Goal: Task Accomplishment & Management: Complete application form

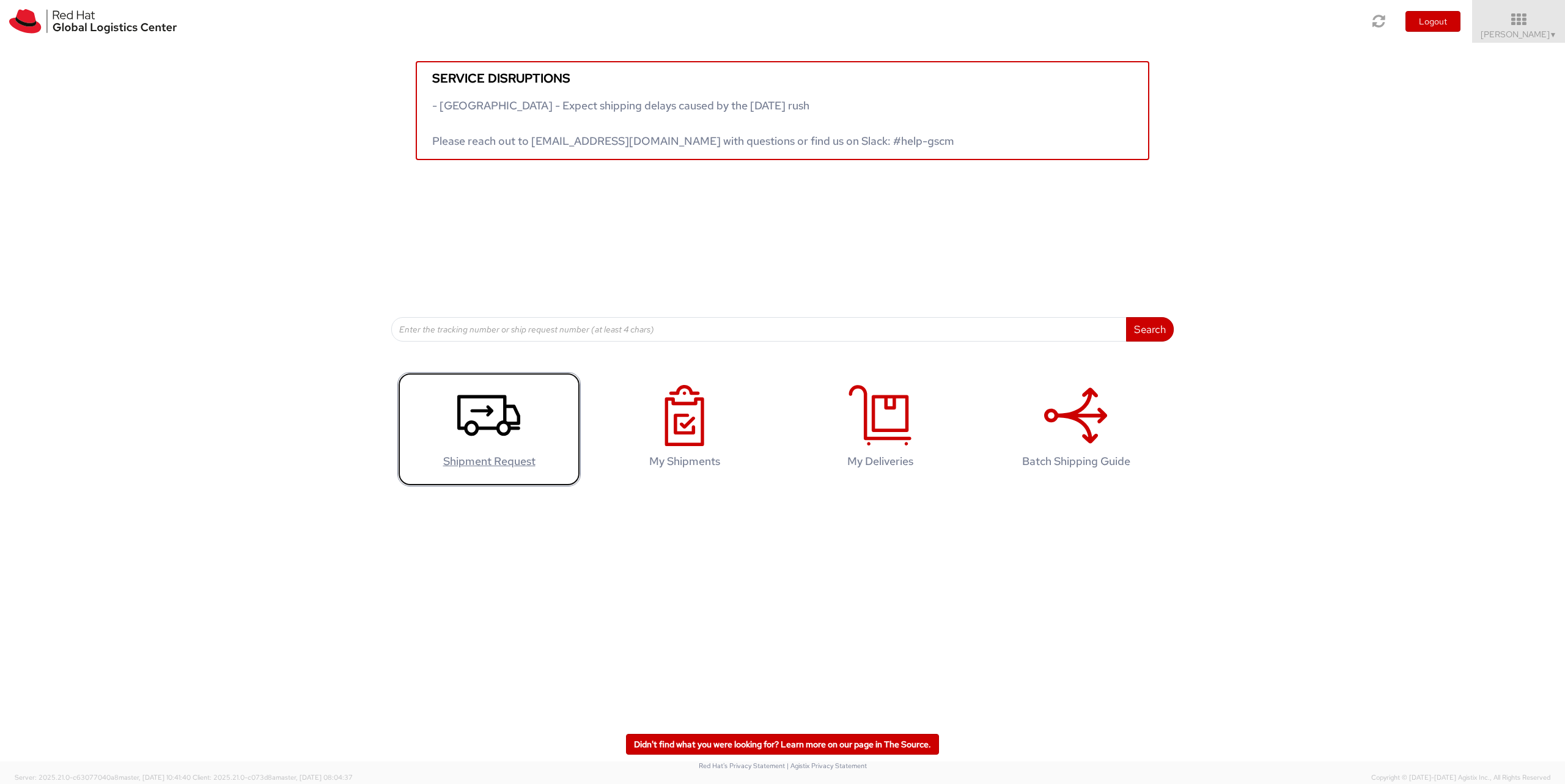
click at [492, 411] on use at bounding box center [488, 415] width 63 height 41
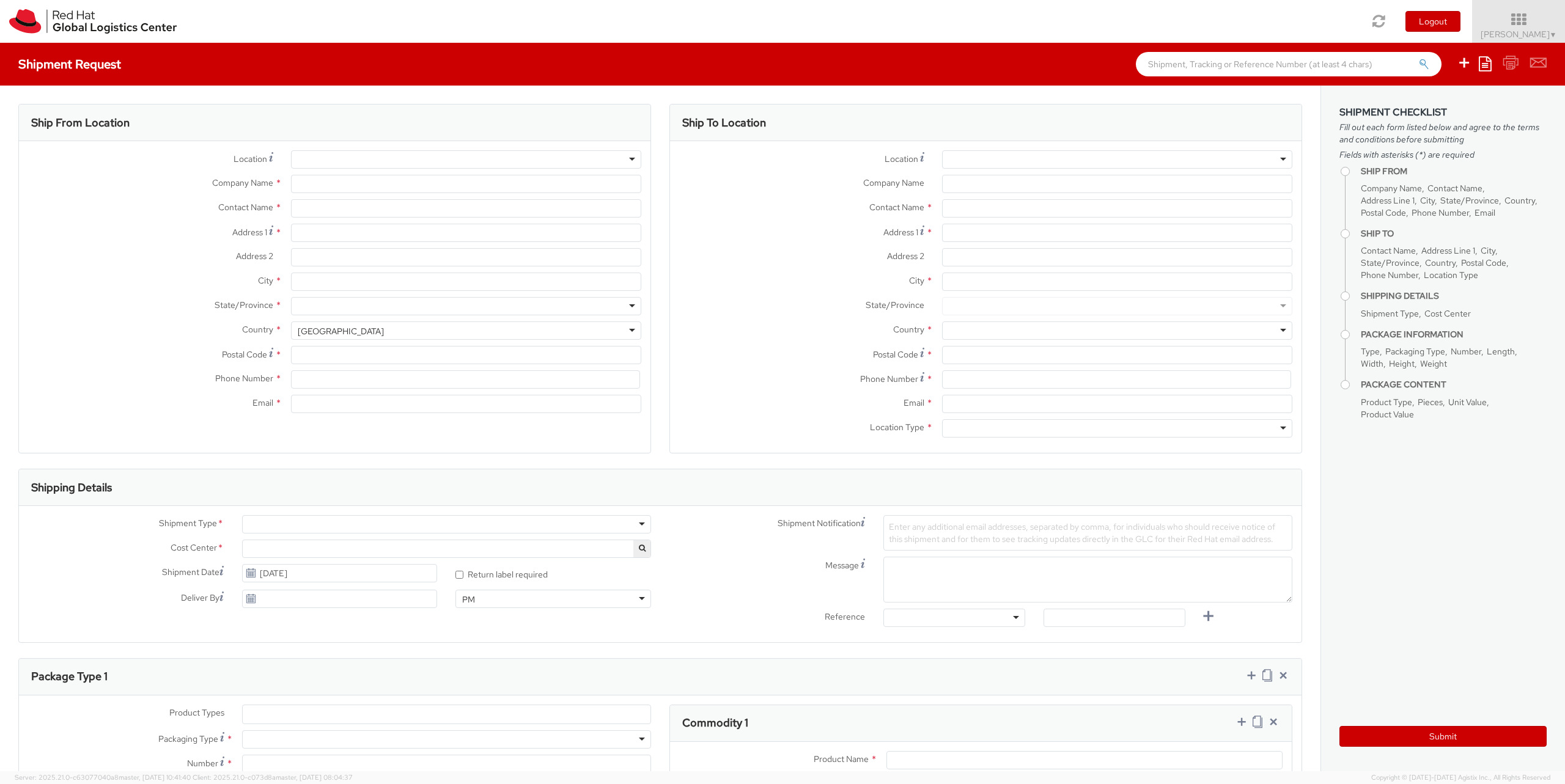
select select
select select "656"
click at [374, 155] on div at bounding box center [466, 160] width 350 height 19
click at [629, 159] on div at bounding box center [466, 160] width 350 height 19
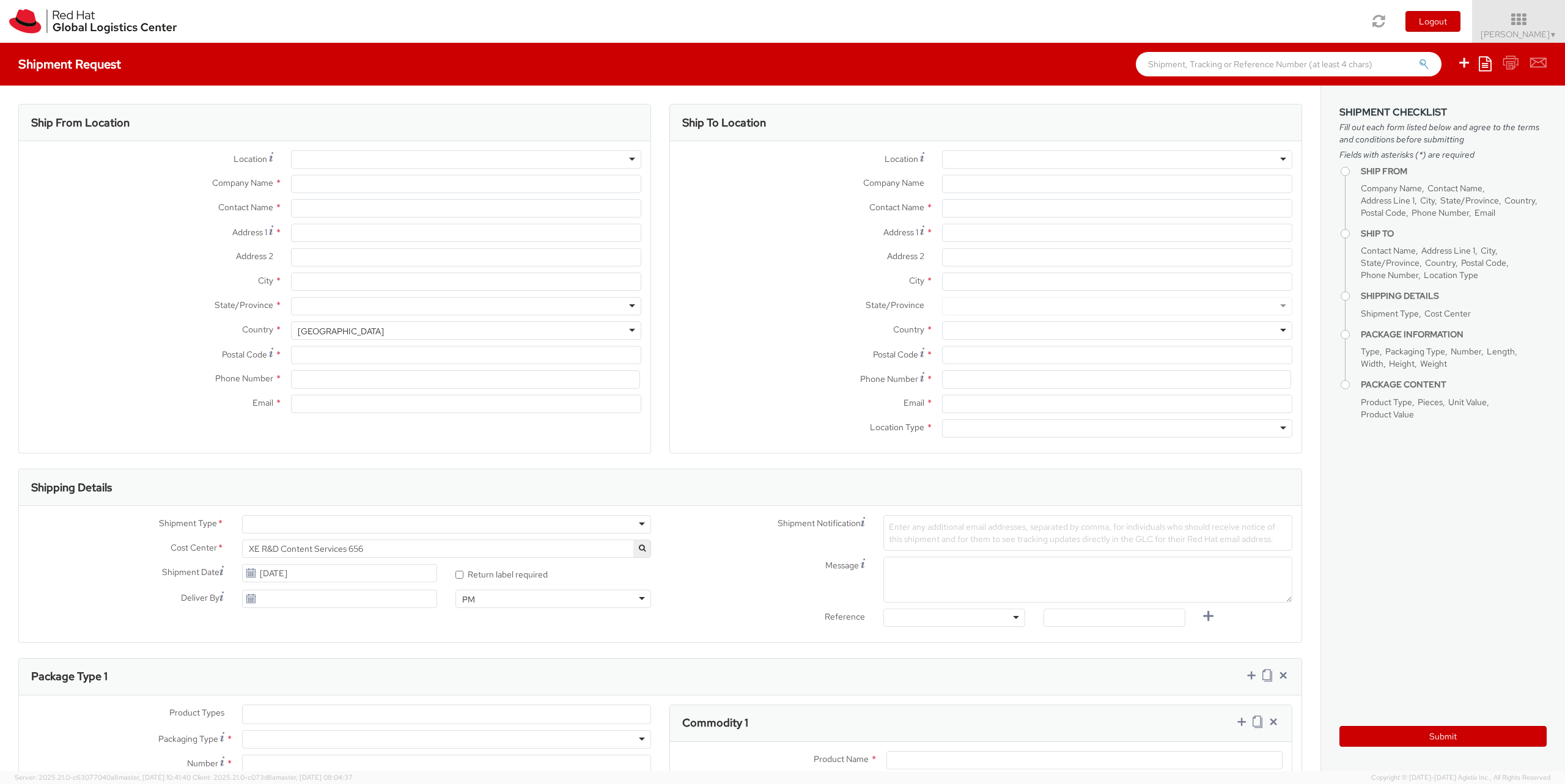
click at [627, 159] on div at bounding box center [466, 160] width 350 height 19
click at [323, 185] on input "Company Name *" at bounding box center [466, 184] width 350 height 19
type input "Red Hat"
type input "[PERSON_NAME]"
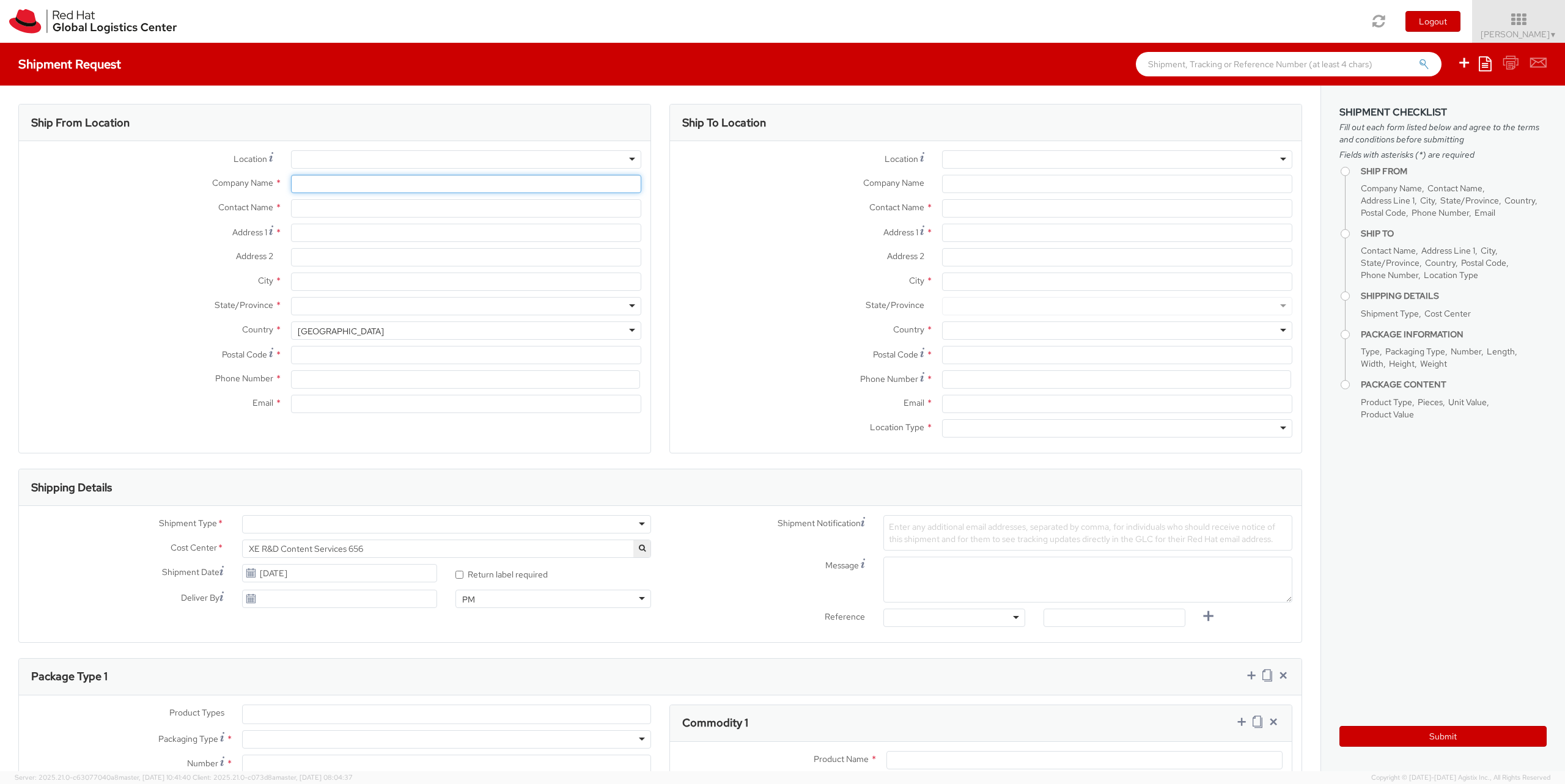
type input "[EMAIL_ADDRESS][DOMAIN_NAME]"
type input "R"
drag, startPoint x: 379, startPoint y: 204, endPoint x: 256, endPoint y: 210, distance: 123.1
click at [256, 210] on div "Contact Name * [PERSON_NAME]" at bounding box center [334, 208] width 631 height 19
click at [336, 182] on input "Company Name *" at bounding box center [466, 184] width 350 height 19
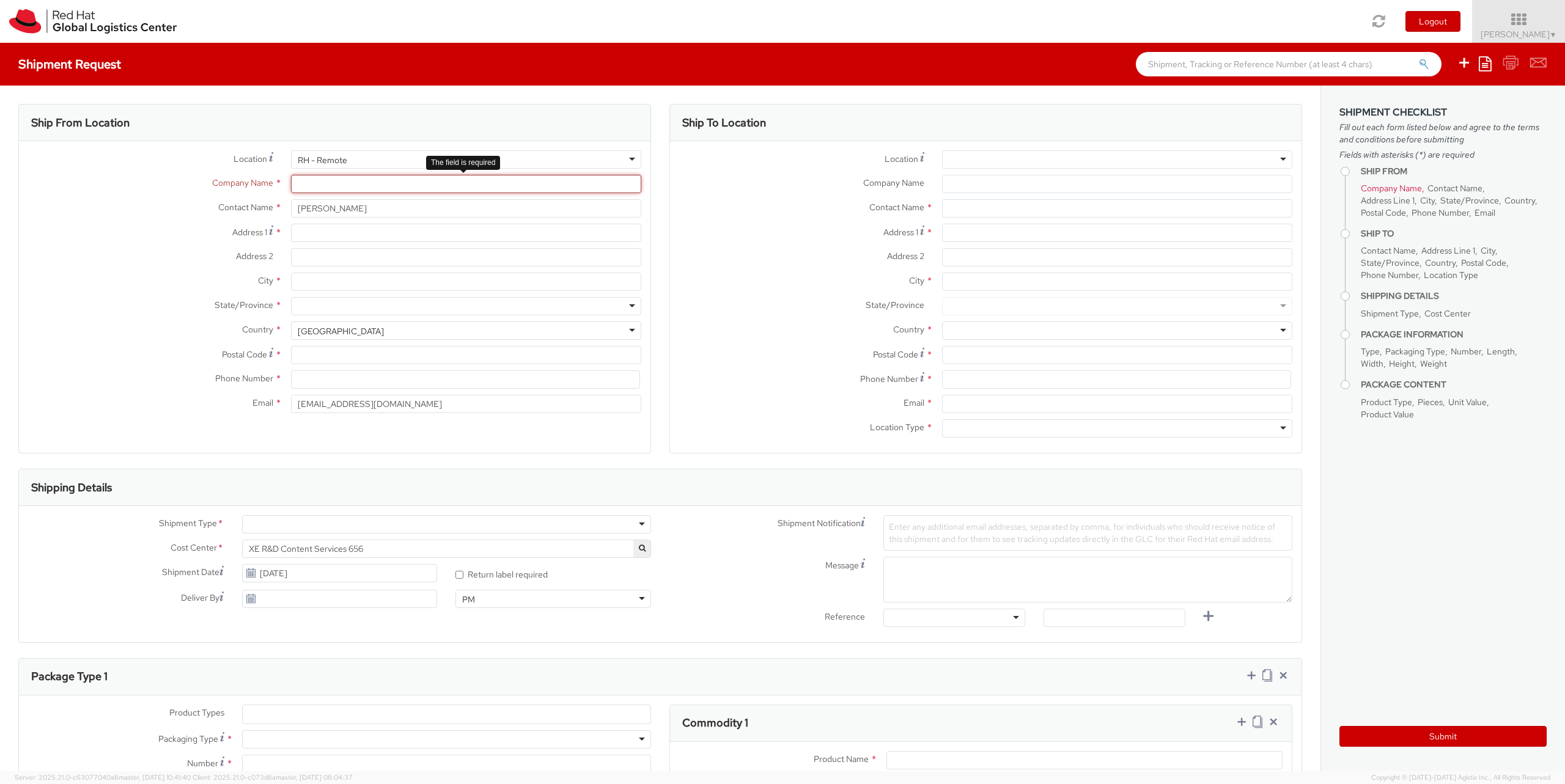
paste input "[PERSON_NAME]"
type input "[PERSON_NAME]"
click at [347, 337] on div "[GEOGRAPHIC_DATA]" at bounding box center [341, 330] width 86 height 12
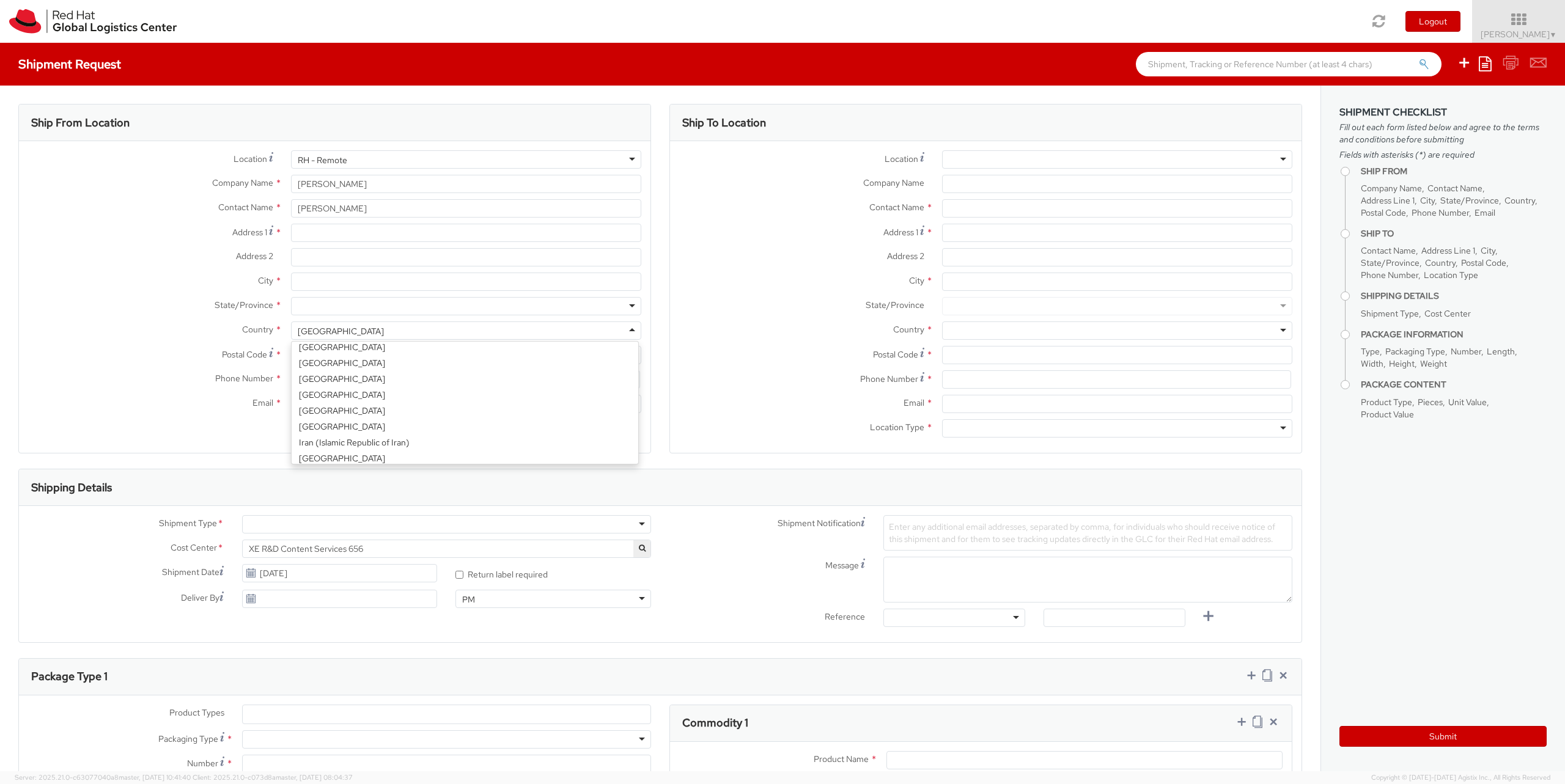
scroll to position [1393, 0]
select select "CM"
select select "KGS"
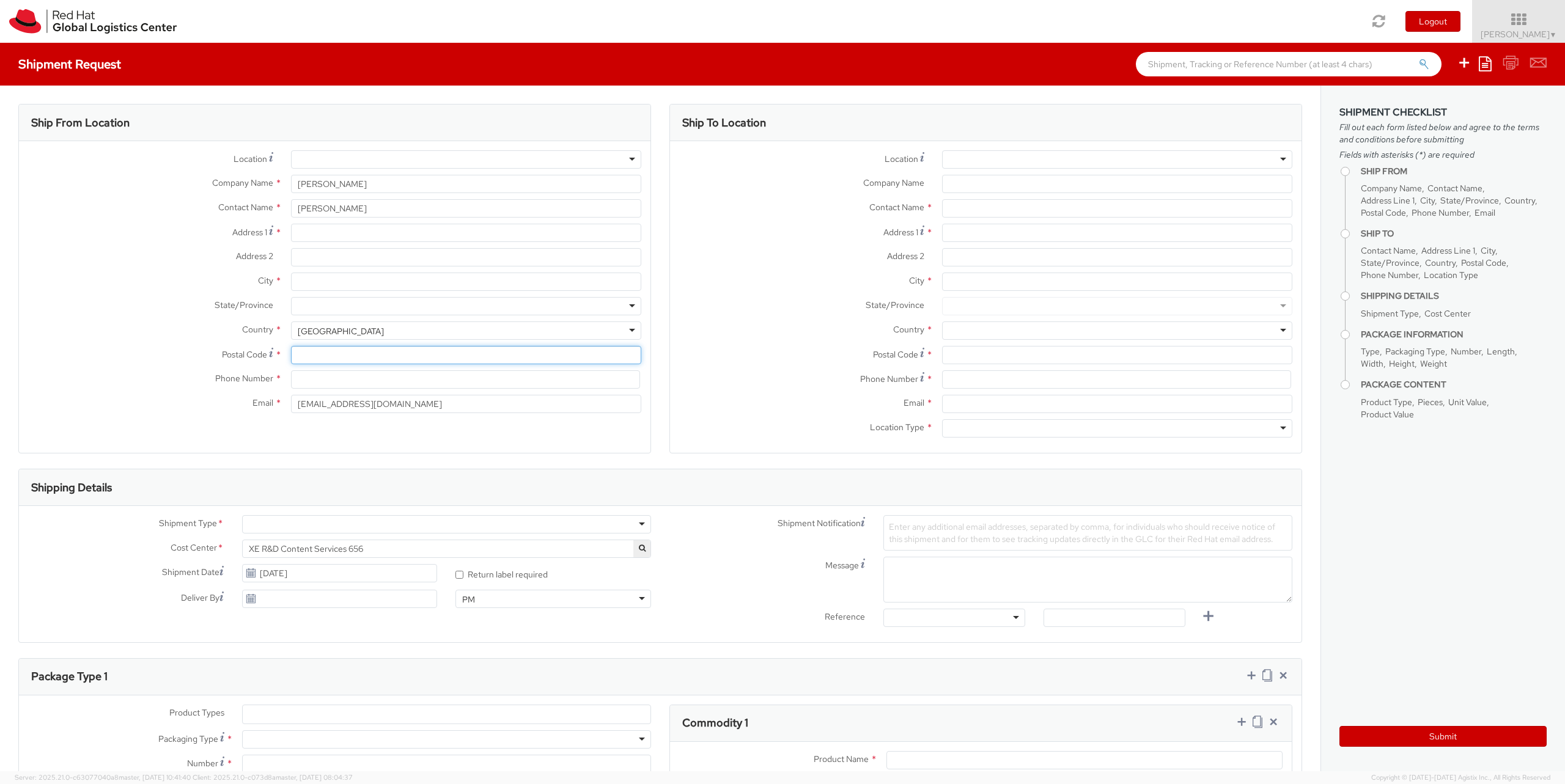
click at [325, 353] on input "Postal Code *" at bounding box center [466, 355] width 350 height 19
type input "V94CY9A"
click at [307, 231] on input "Address 1 *" at bounding box center [466, 233] width 350 height 19
click at [334, 306] on div at bounding box center [466, 306] width 350 height 19
click at [330, 260] on input "Address 2 *" at bounding box center [466, 258] width 350 height 19
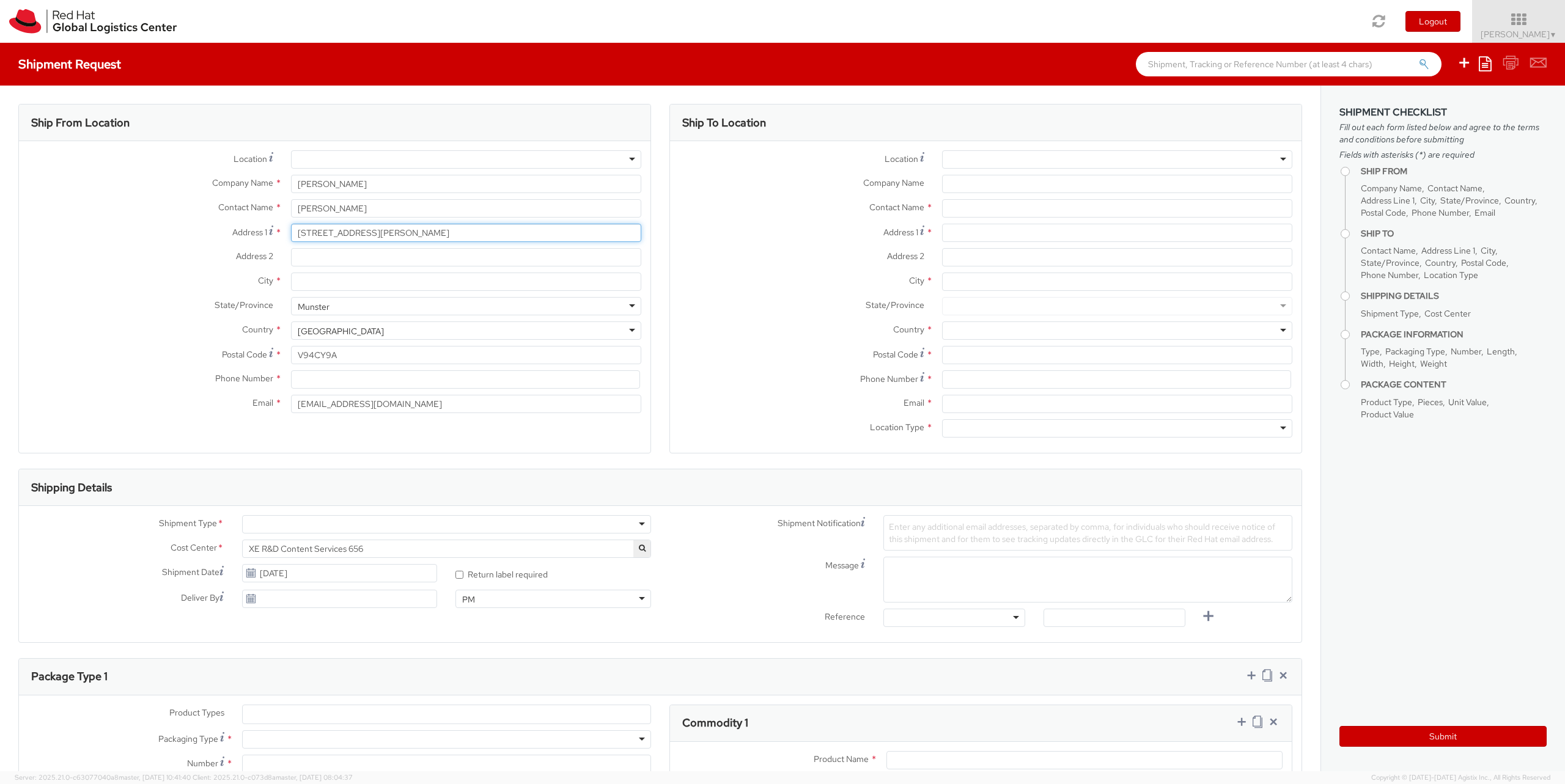
click at [339, 236] on input "[STREET_ADDRESS][PERSON_NAME]" at bounding box center [466, 233] width 350 height 19
type input "[STREET_ADDRESS][PERSON_NAME]"
type input "Patrickswell"
type input "co. [GEOGRAPHIC_DATA]"
click at [322, 386] on input at bounding box center [466, 380] width 349 height 19
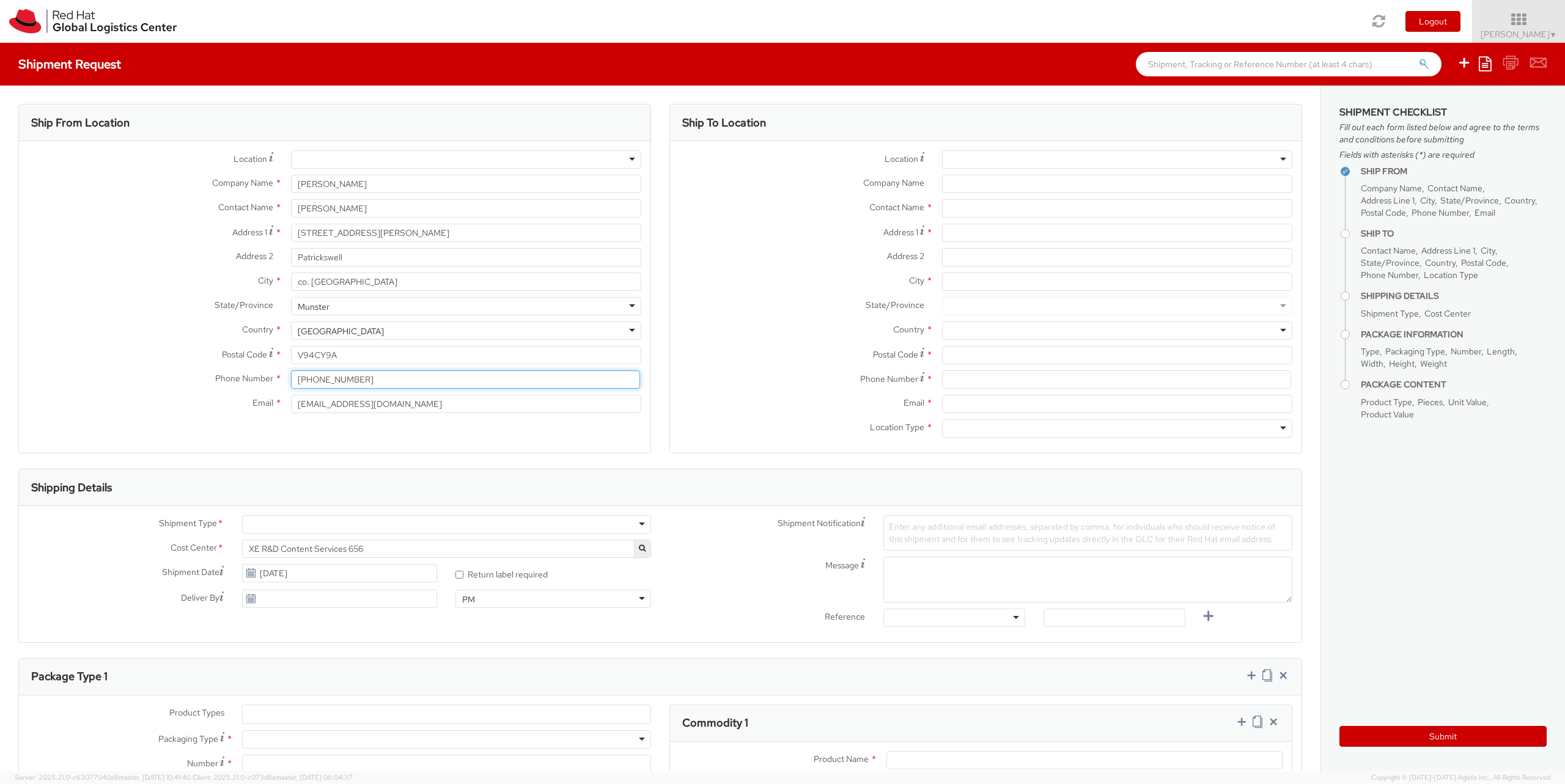
type input "[PHONE_NUMBER]"
click at [1274, 159] on div at bounding box center [1117, 160] width 350 height 19
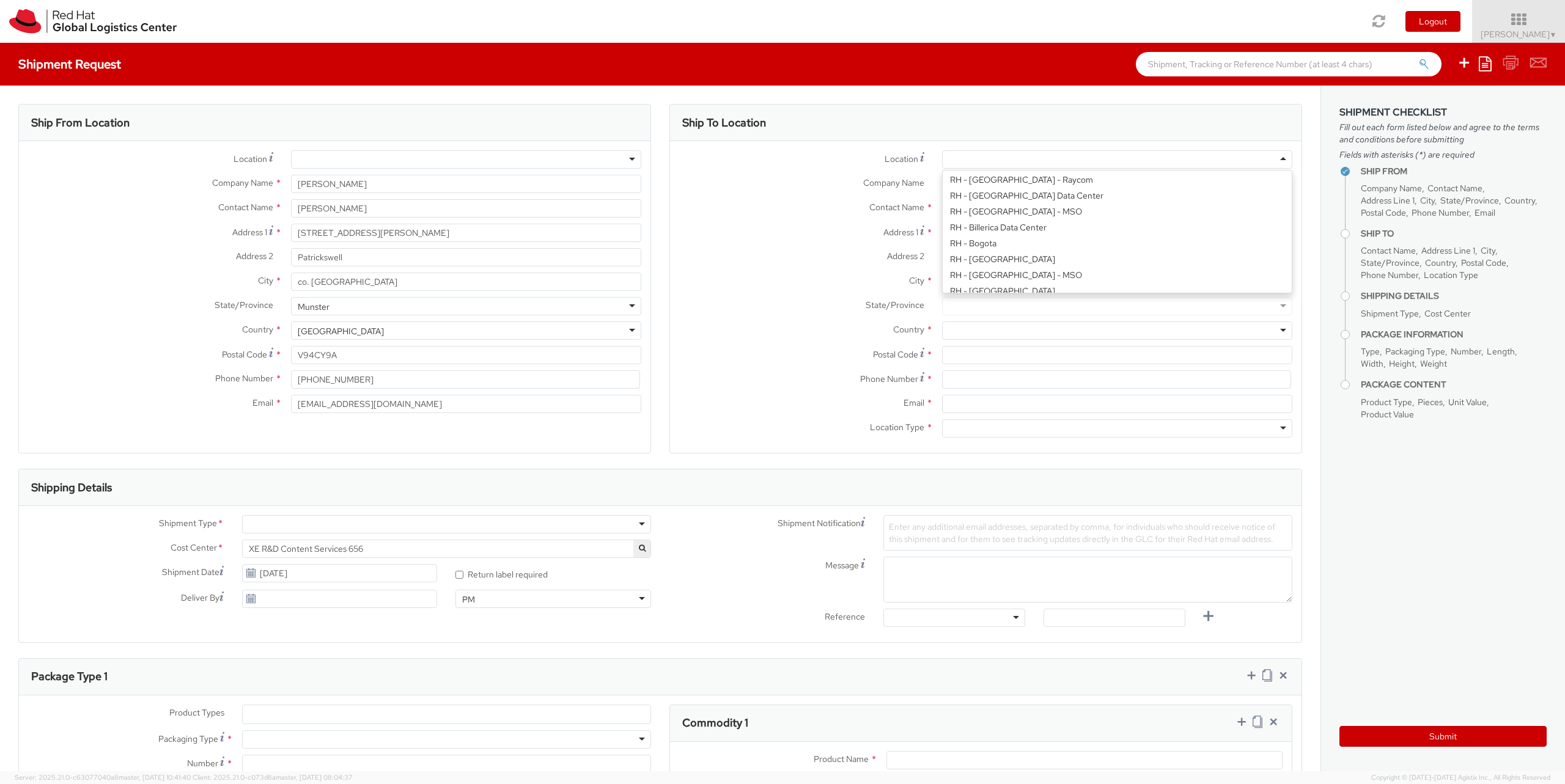
scroll to position [293, 0]
type input "Red Hat Czech s.r.o."
type input "Purkynova 647/111"
type input "[GEOGRAPHIC_DATA]"
type input "621 00"
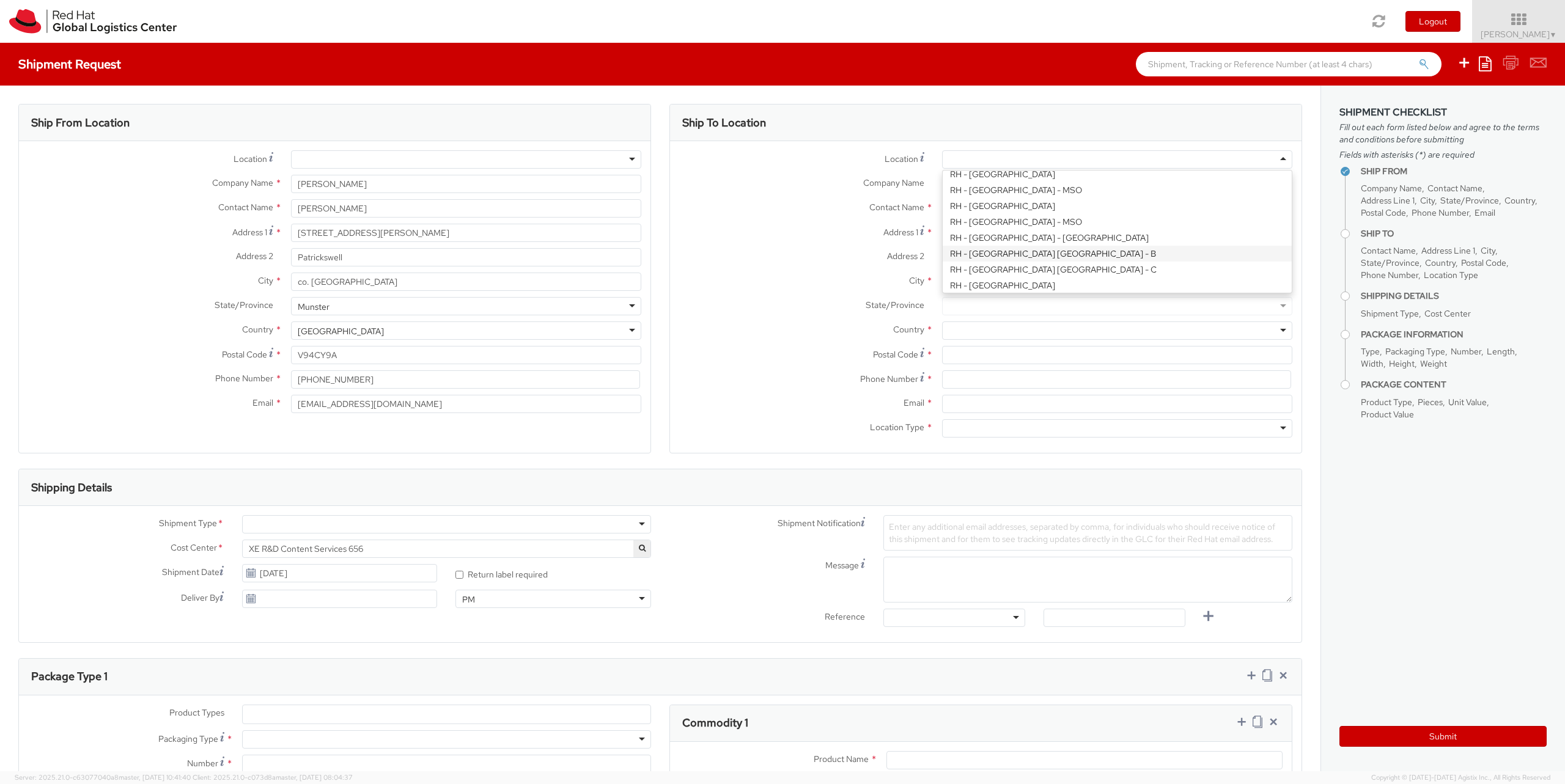
type input "420 532 294 555"
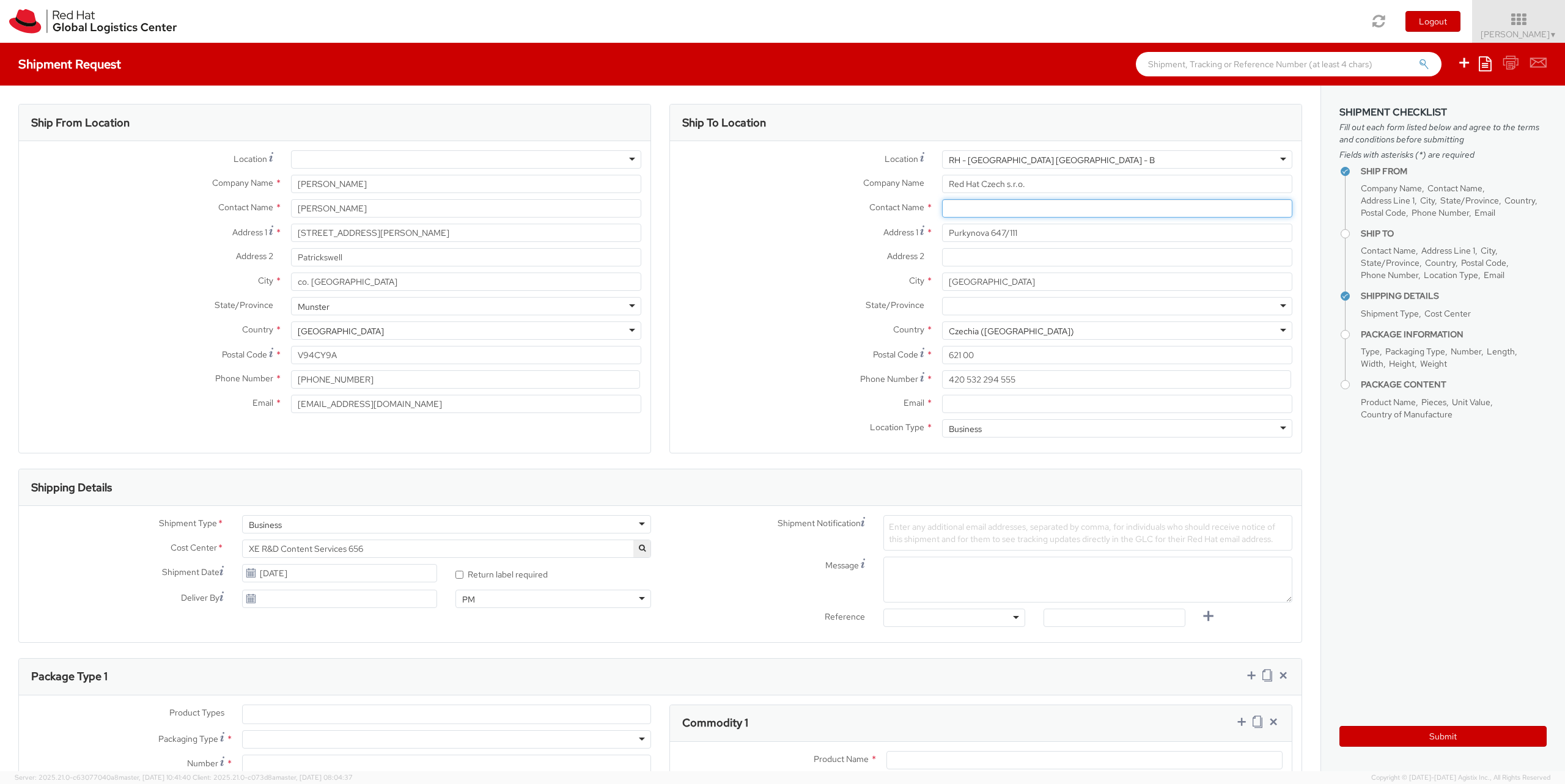
click at [1083, 209] on input "text" at bounding box center [1117, 208] width 350 height 19
type input "Attn: Red Hat IT - Endpoint Systems"
click at [1017, 232] on input "Purkynova 647/111" at bounding box center [1117, 233] width 350 height 19
click at [1003, 257] on input "Address 2 *" at bounding box center [1117, 258] width 350 height 19
click at [1008, 402] on input "Email *" at bounding box center [1117, 404] width 350 height 19
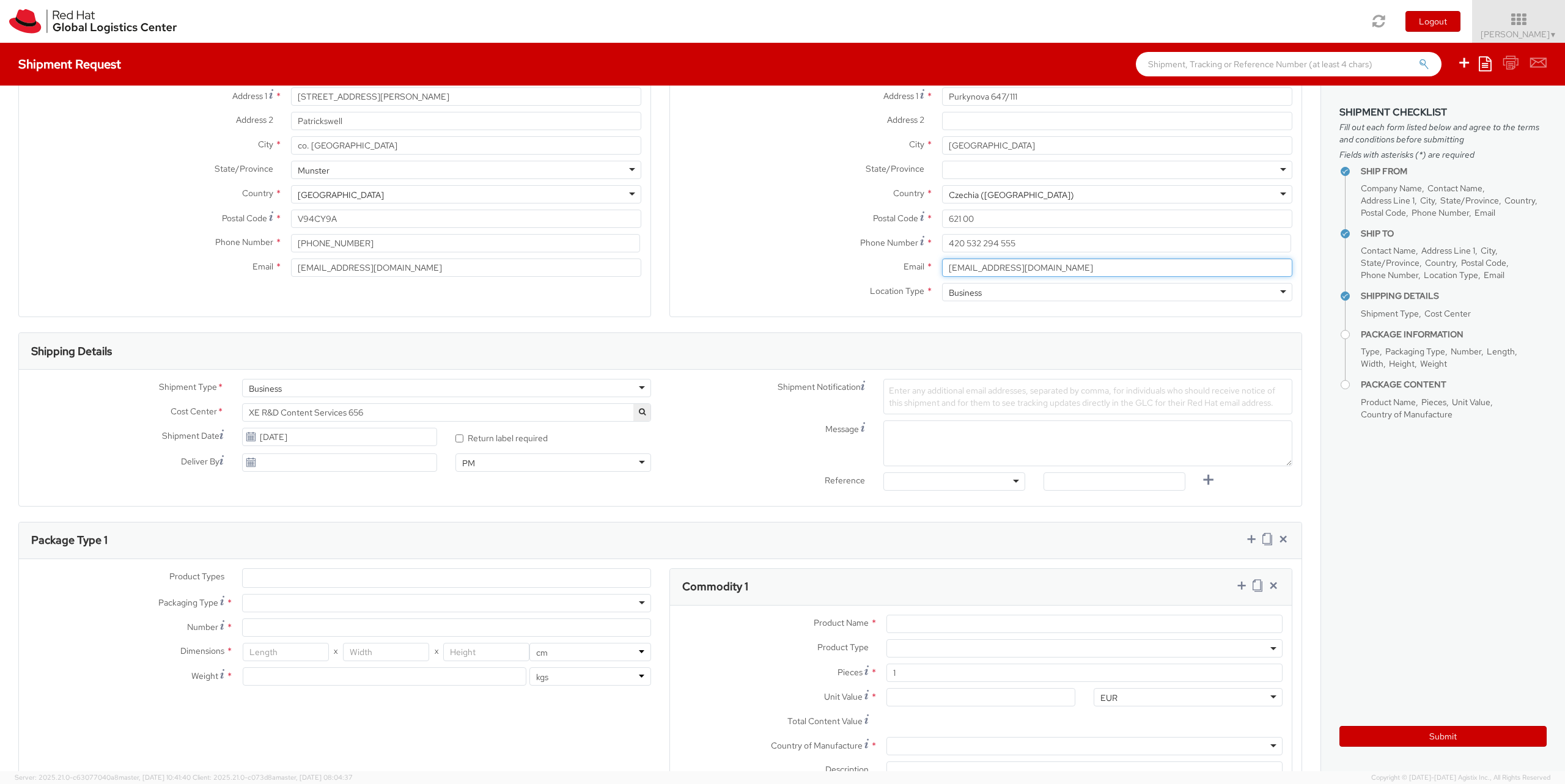
scroll to position [147, 0]
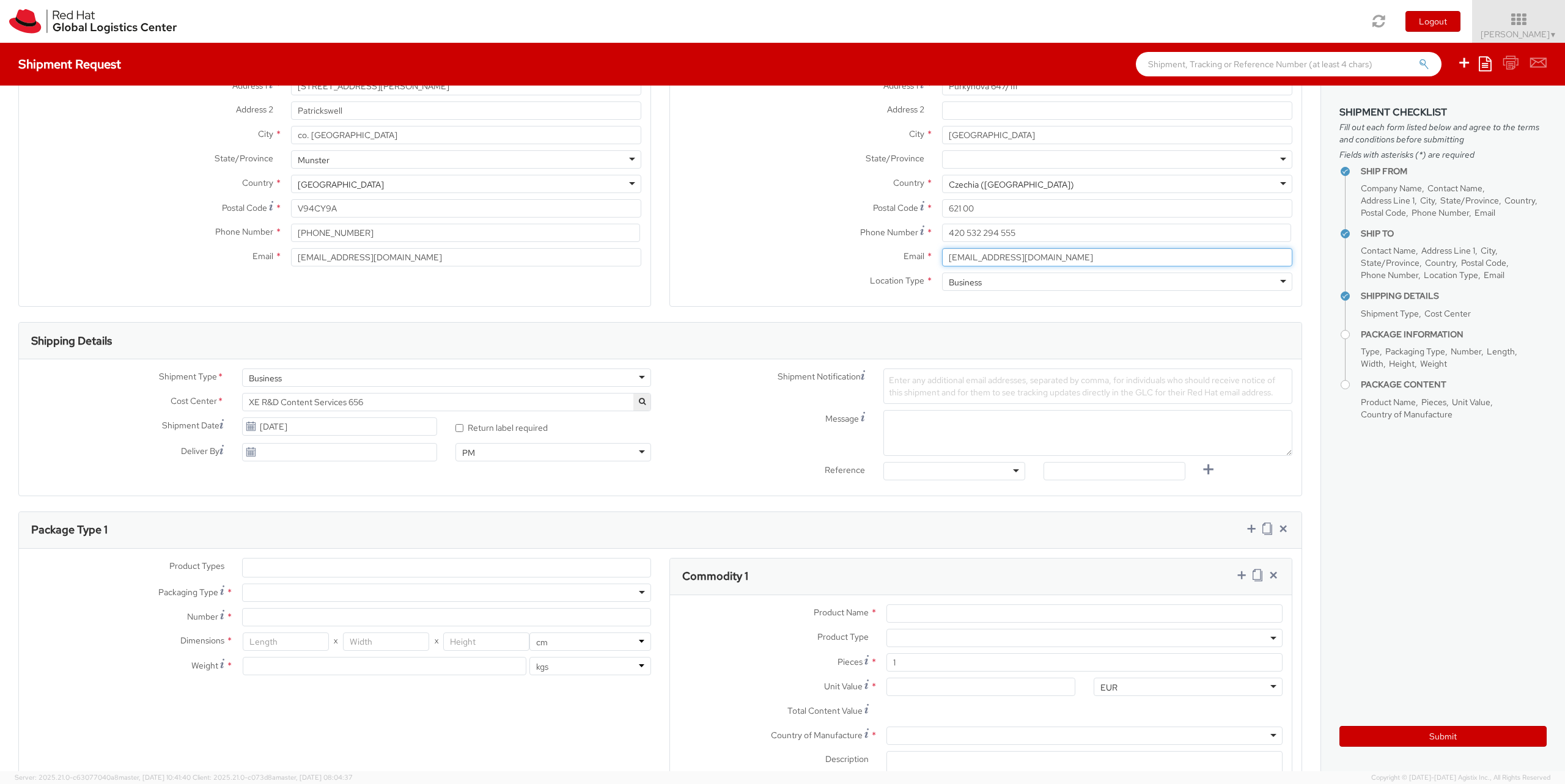
type input "[EMAIL_ADDRESS][DOMAIN_NAME]"
click at [439, 401] on span "XE R&D Content Services 656" at bounding box center [445, 402] width 395 height 11
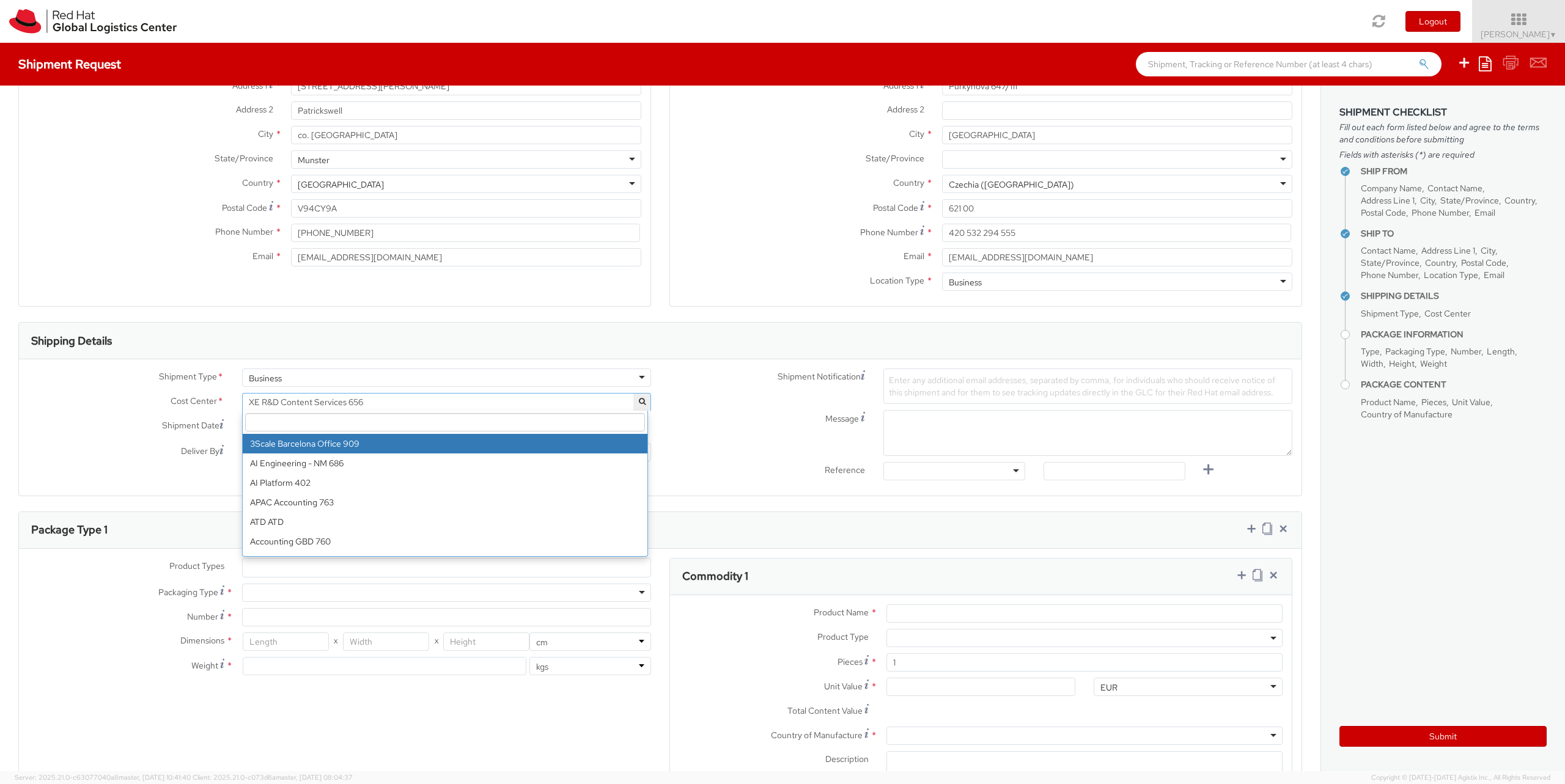
click at [419, 426] on input "search" at bounding box center [444, 422] width 400 height 19
type input "it fi"
select select "850"
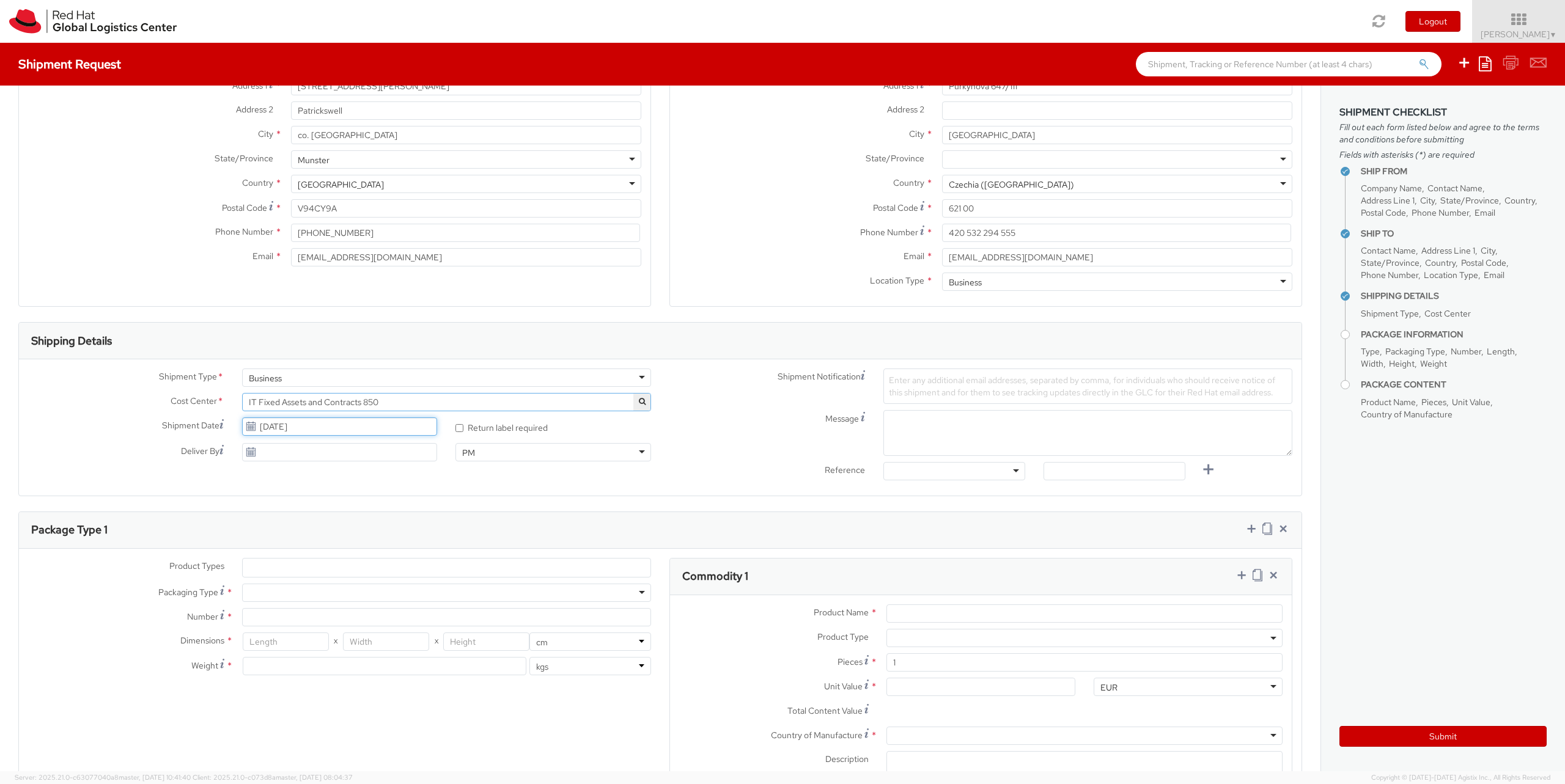
click at [367, 427] on input "[DATE]" at bounding box center [339, 427] width 195 height 19
click at [278, 542] on td "20" at bounding box center [278, 540] width 24 height 19
type input "[DATE]"
click at [1014, 469] on div at bounding box center [954, 471] width 142 height 19
click at [1071, 469] on input "text" at bounding box center [1114, 471] width 142 height 19
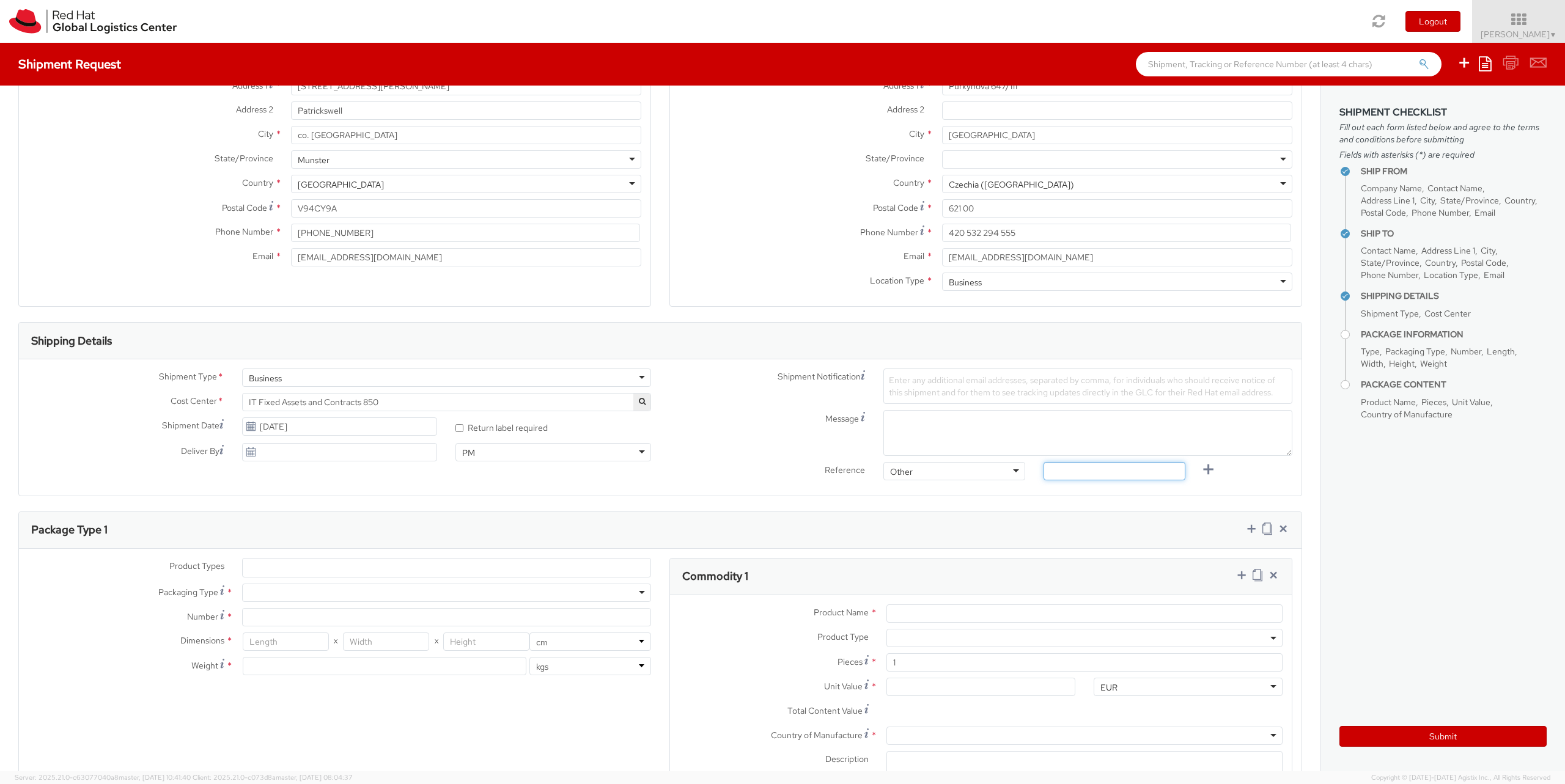
paste input "RPCI0079351"
type input "RPCI0079351"
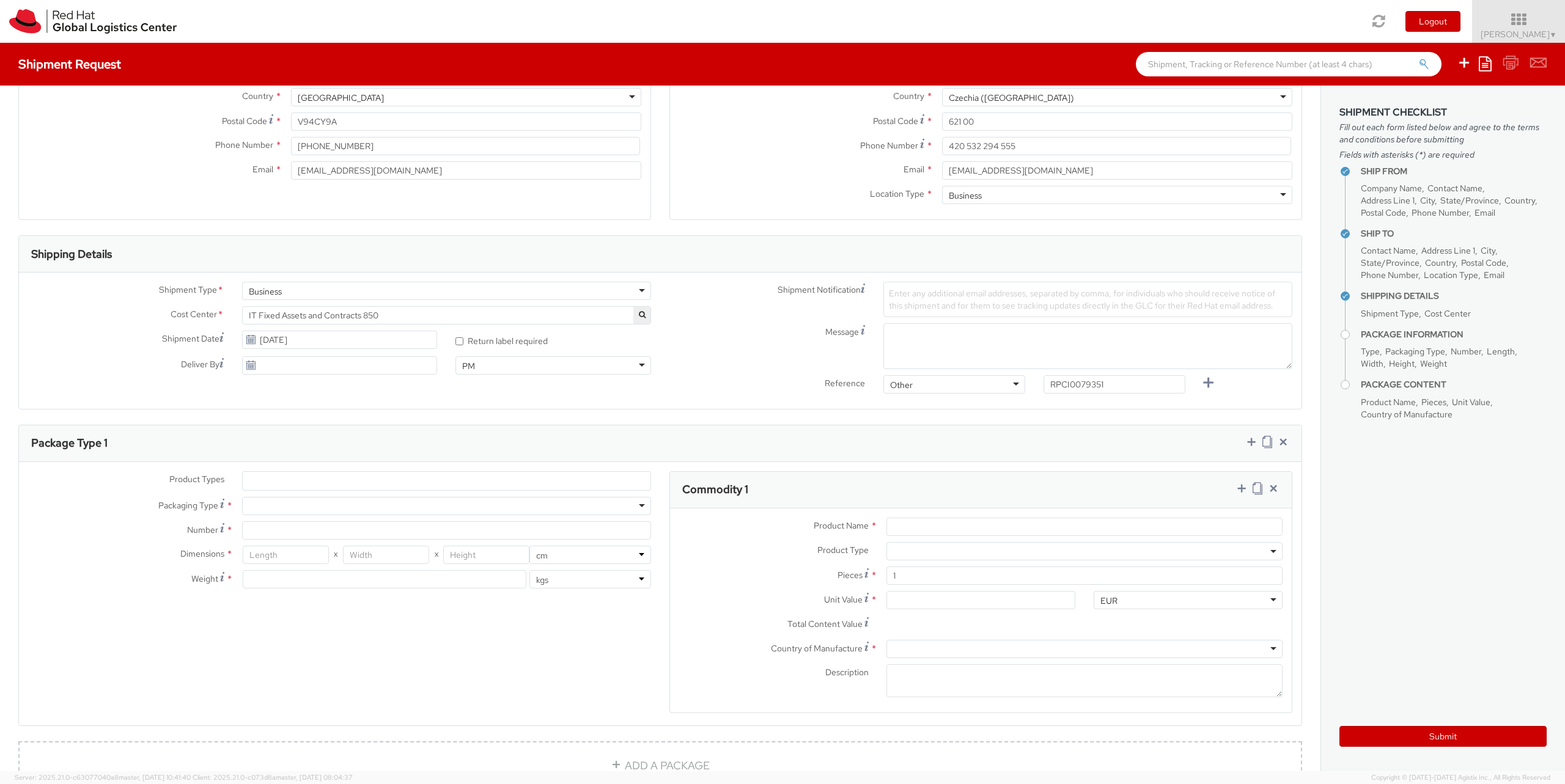
scroll to position [147, 0]
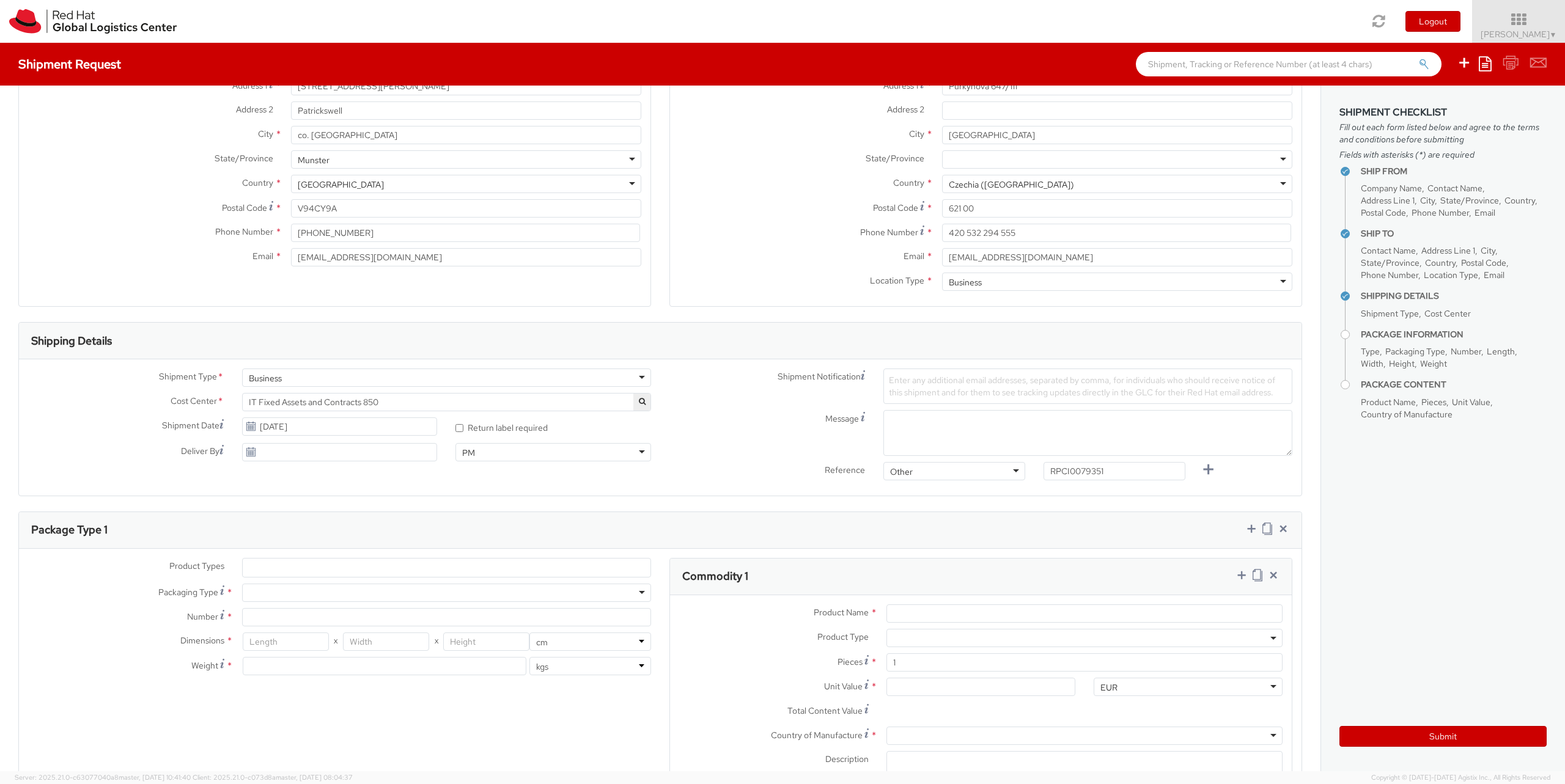
click at [933, 377] on span "Enter any additional email addresses, separated by comma, for individuals who s…" at bounding box center [1082, 385] width 387 height 23
paste input "[EMAIL_ADDRESS][DOMAIN_NAME]"
type input "[EMAIL_ADDRESS][DOMAIN_NAME]"
paste input "[EMAIL_ADDRESS][DOMAIN_NAME]"
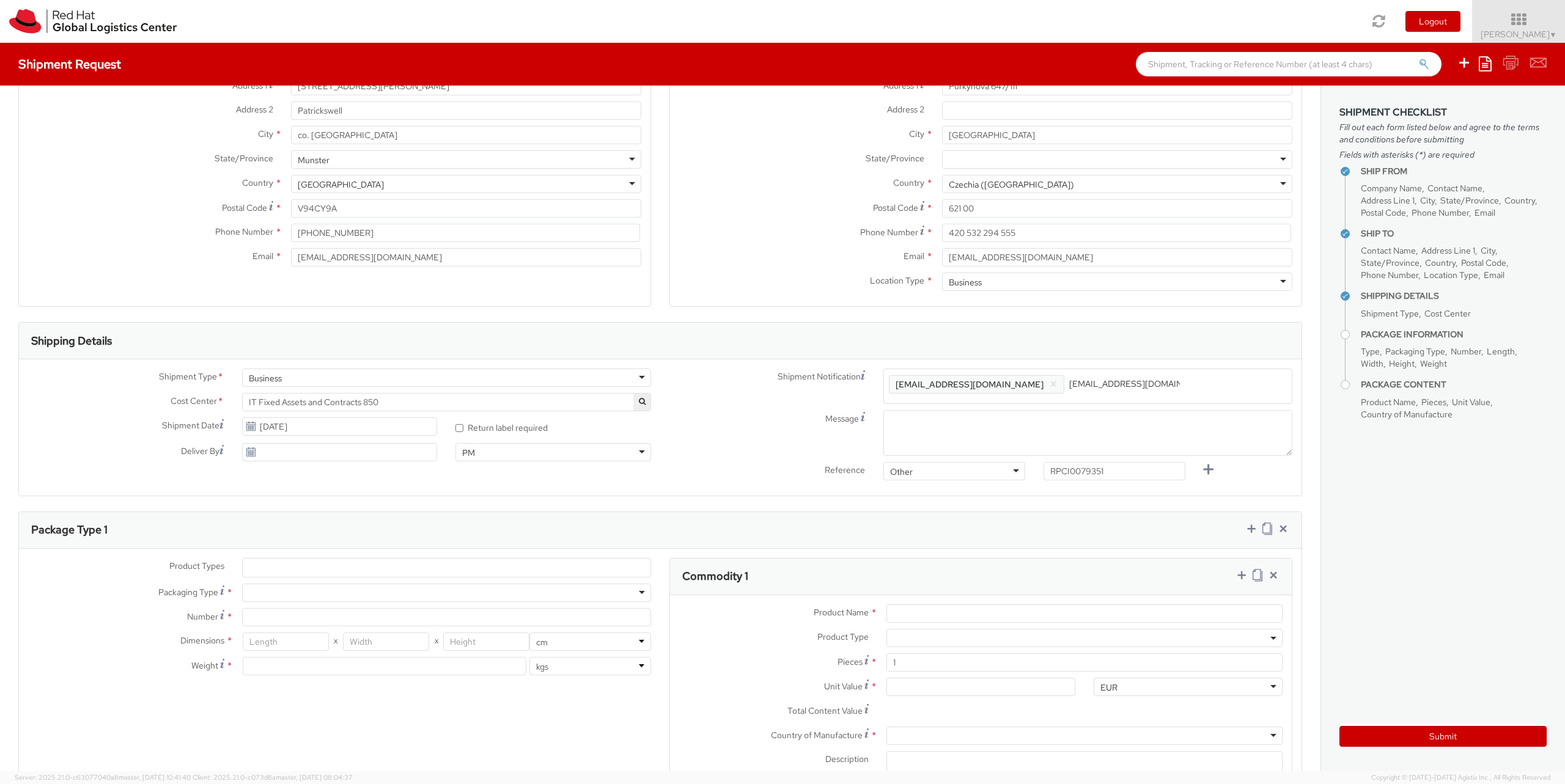
type input "[EMAIL_ADDRESS][DOMAIN_NAME]"
click at [1018, 422] on textarea "Message" at bounding box center [1088, 432] width 409 height 46
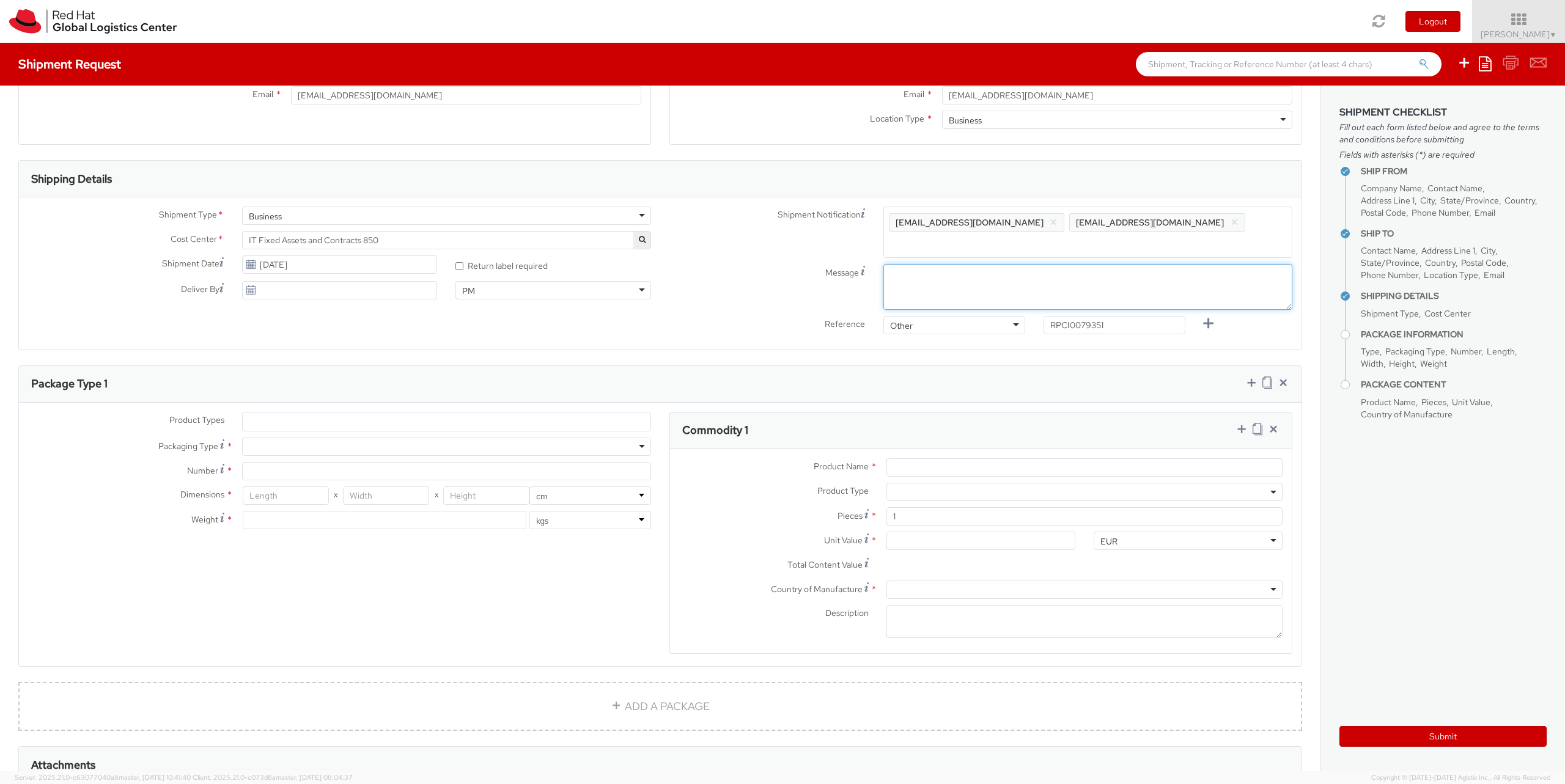
scroll to position [267, 0]
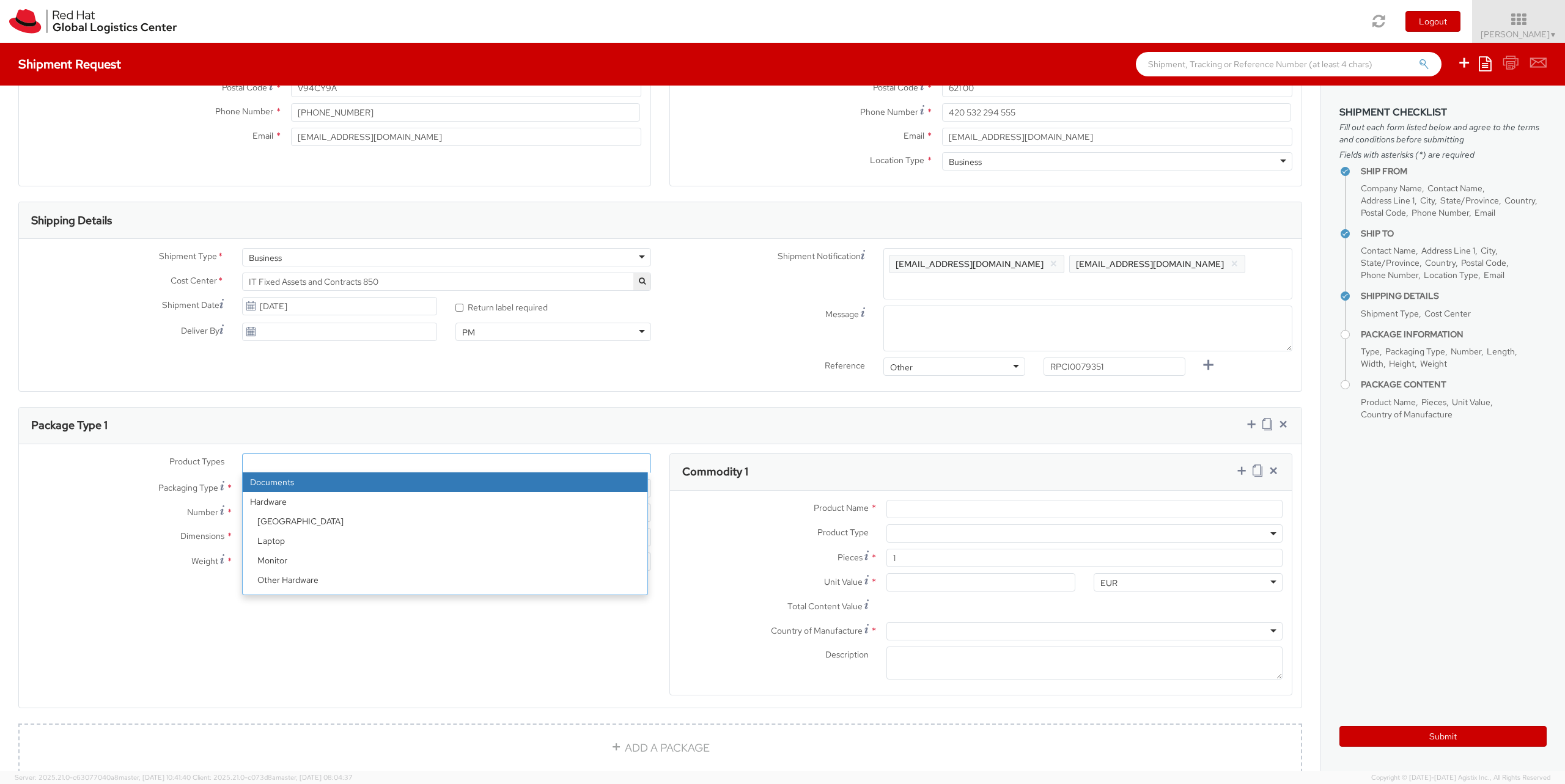
click at [260, 454] on ul at bounding box center [446, 463] width 408 height 19
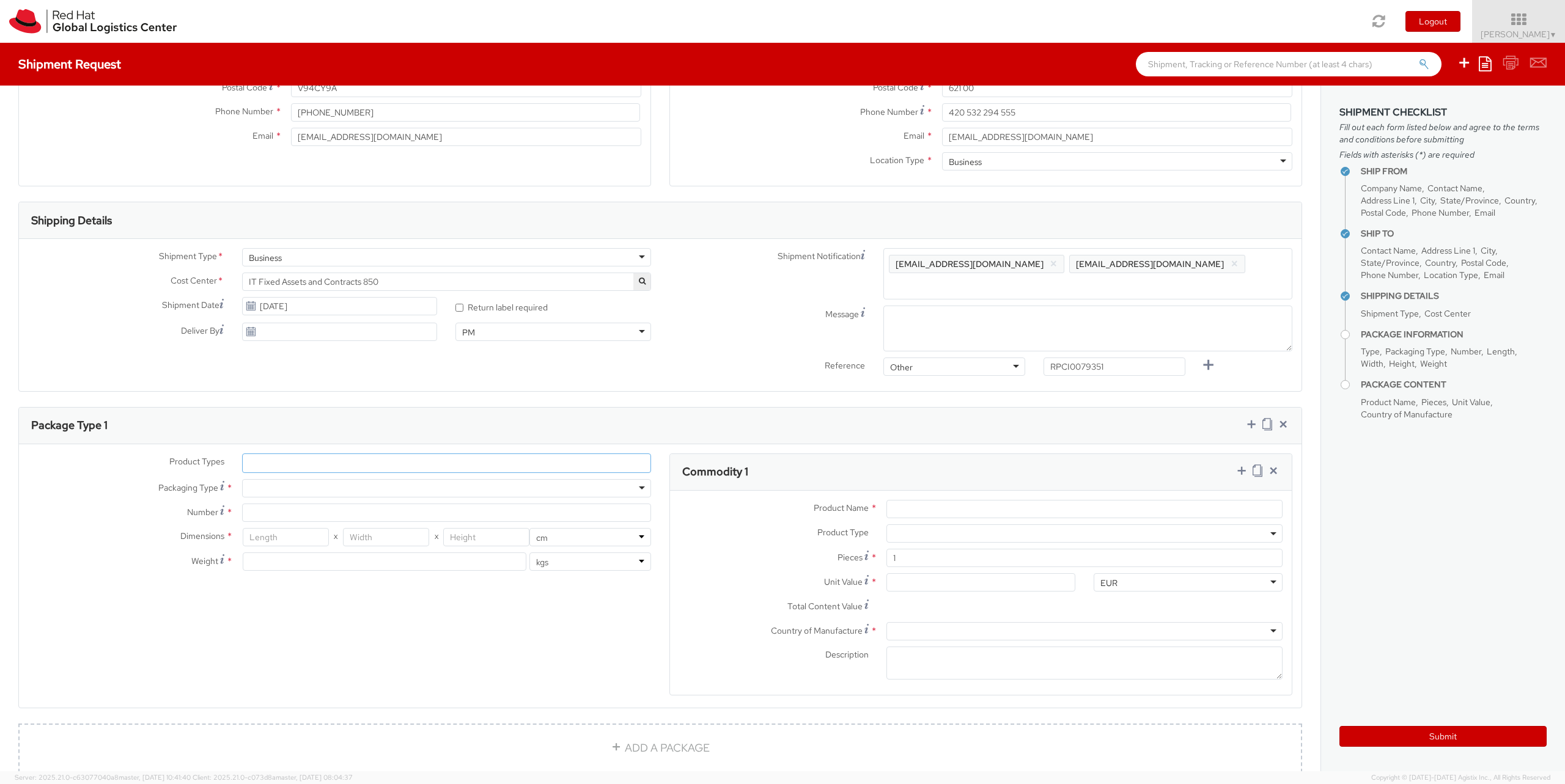
click at [262, 454] on ul at bounding box center [446, 463] width 408 height 19
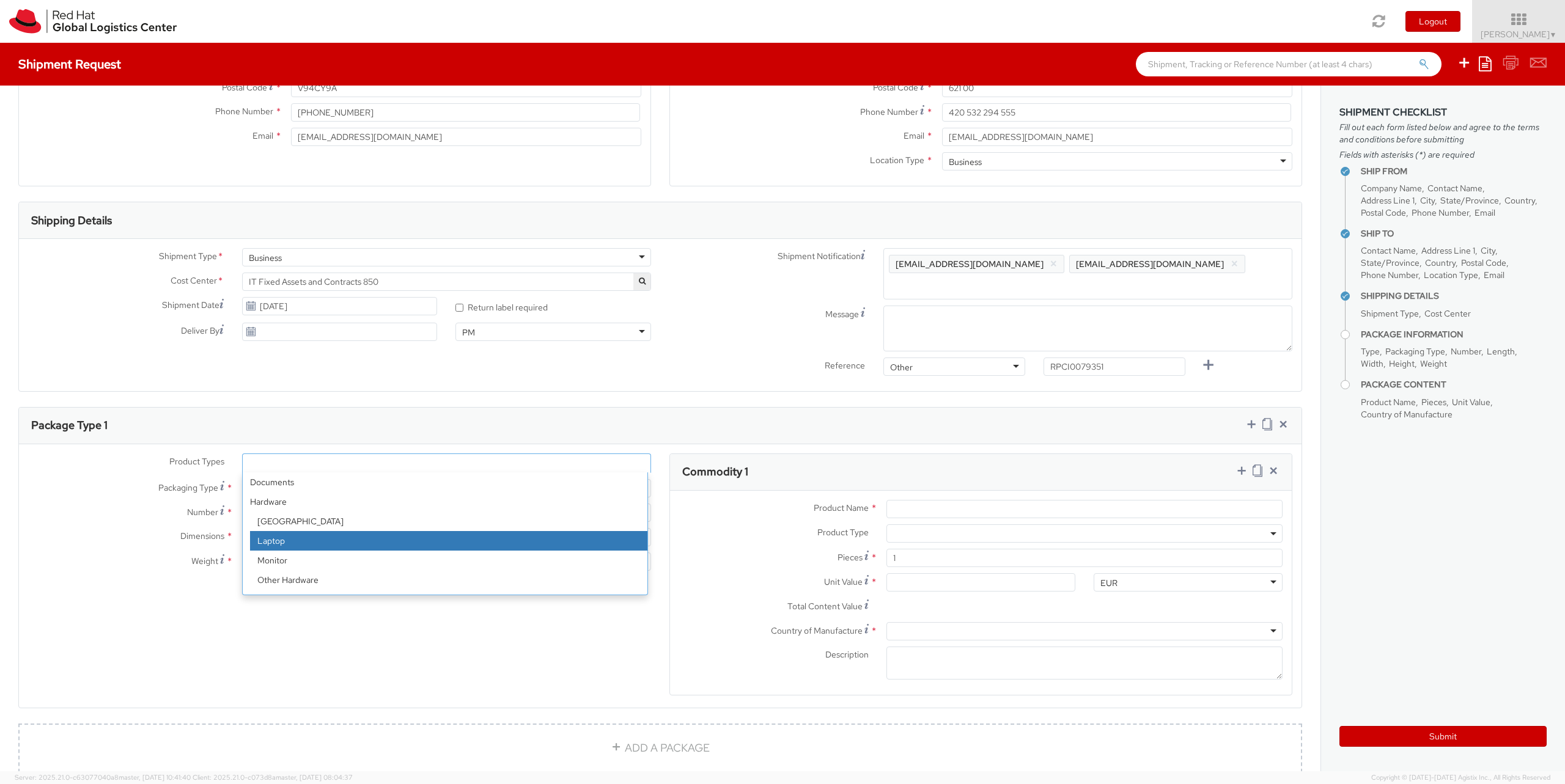
select select "LAPTOP"
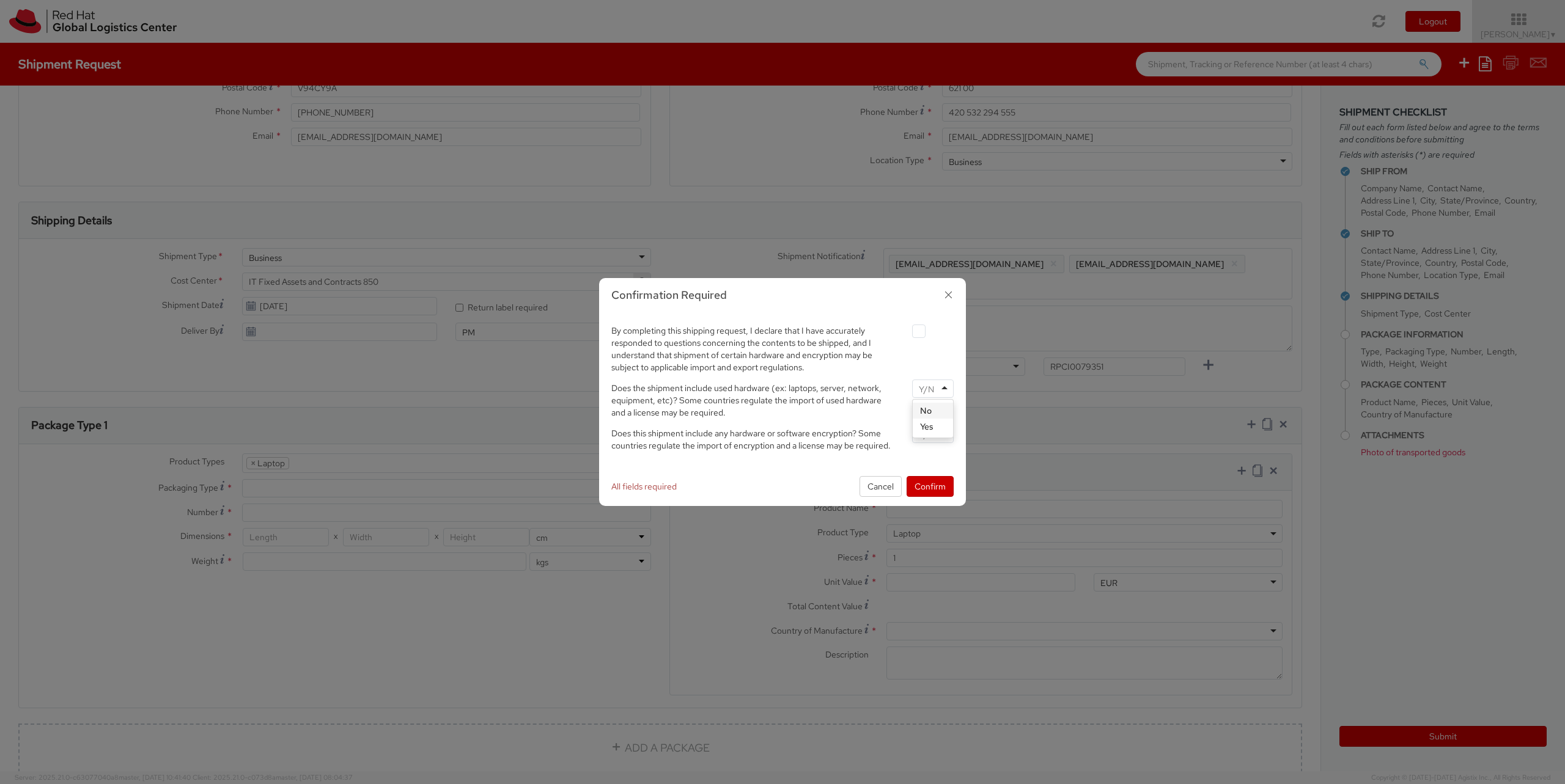
click at [935, 390] on input "select-one" at bounding box center [927, 388] width 18 height 12
click at [934, 434] on div "No Yes" at bounding box center [932, 418] width 40 height 38
click at [933, 434] on input "select-one" at bounding box center [927, 434] width 18 height 12
click at [930, 487] on button "Confirm" at bounding box center [930, 486] width 47 height 21
click at [918, 328] on label at bounding box center [919, 331] width 13 height 13
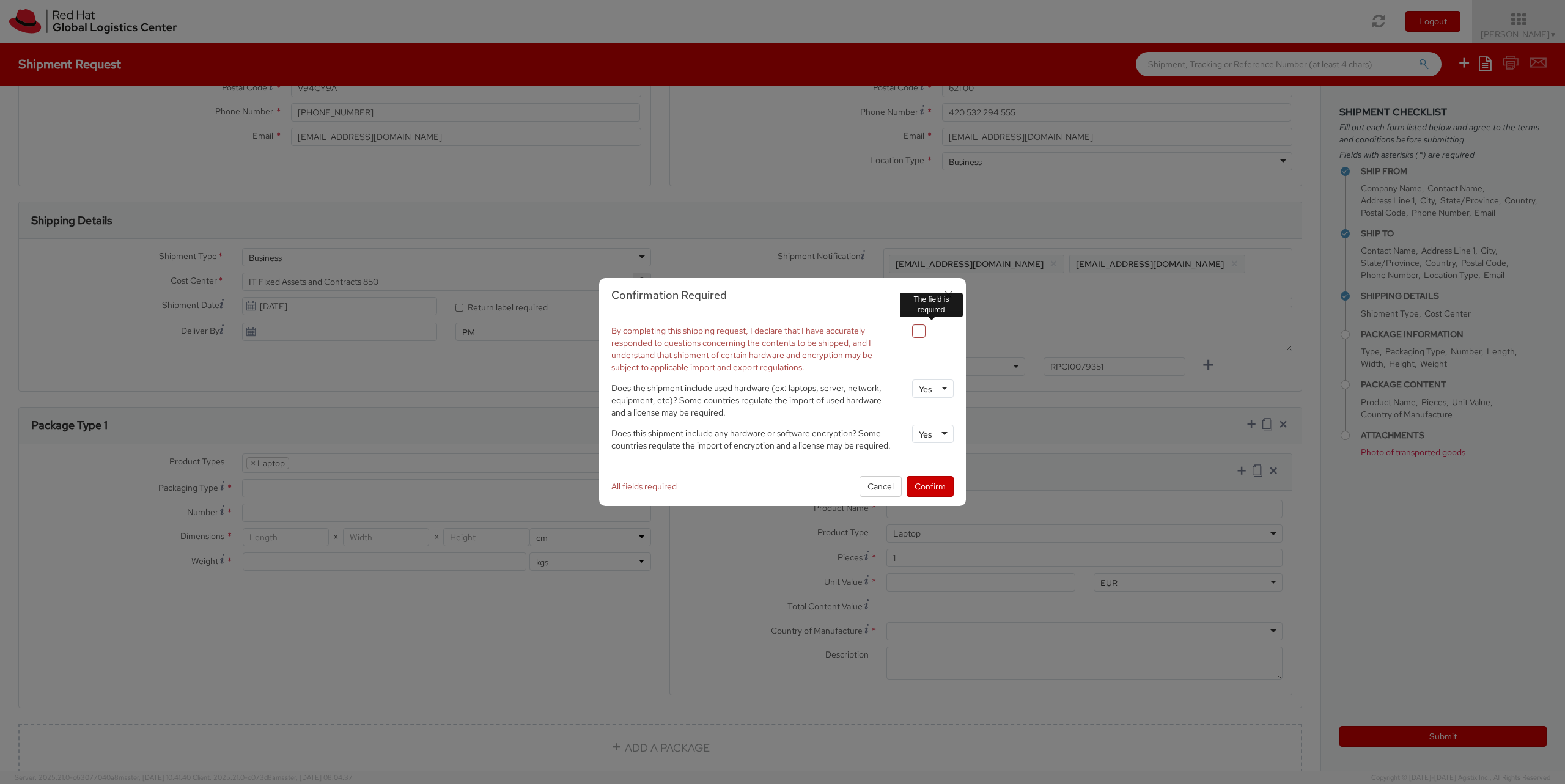
click at [909, 328] on input "checkbox" at bounding box center [904, 331] width 8 height 8
checkbox input "true"
click at [935, 483] on button "Confirm" at bounding box center [930, 486] width 47 height 21
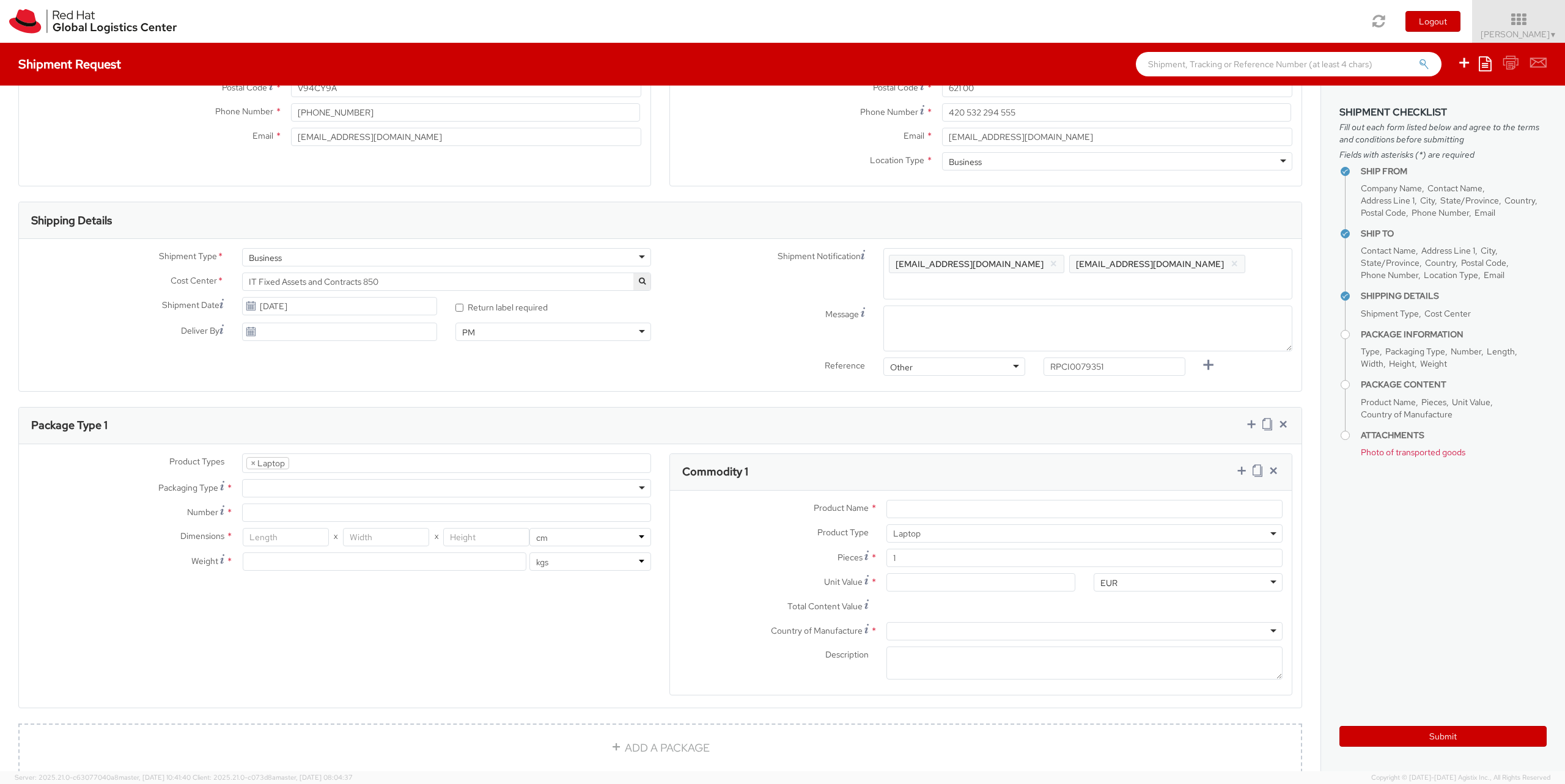
click at [337, 454] on ul "× Laptop" at bounding box center [446, 463] width 408 height 19
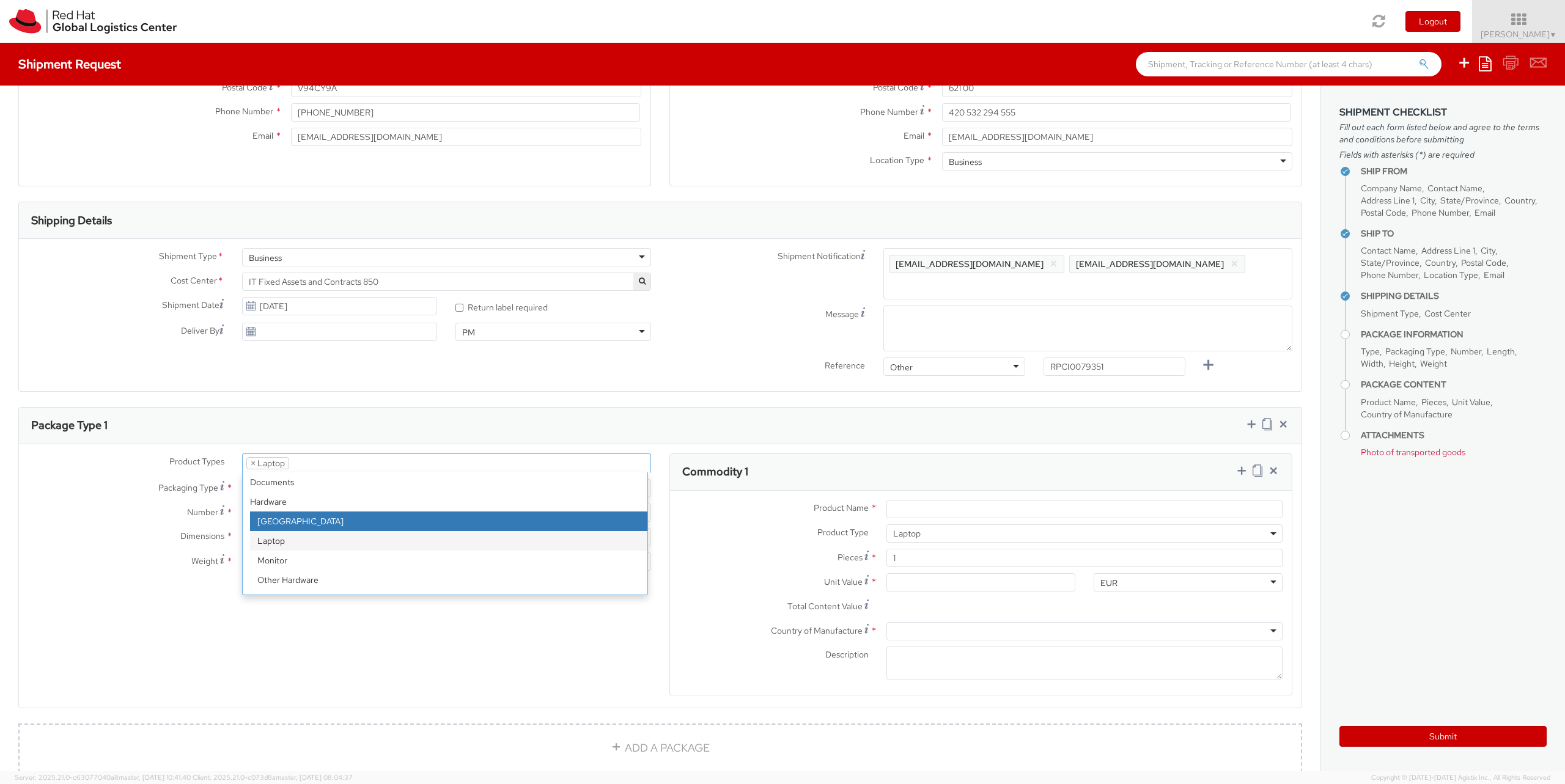
select select "DOC_STATION"
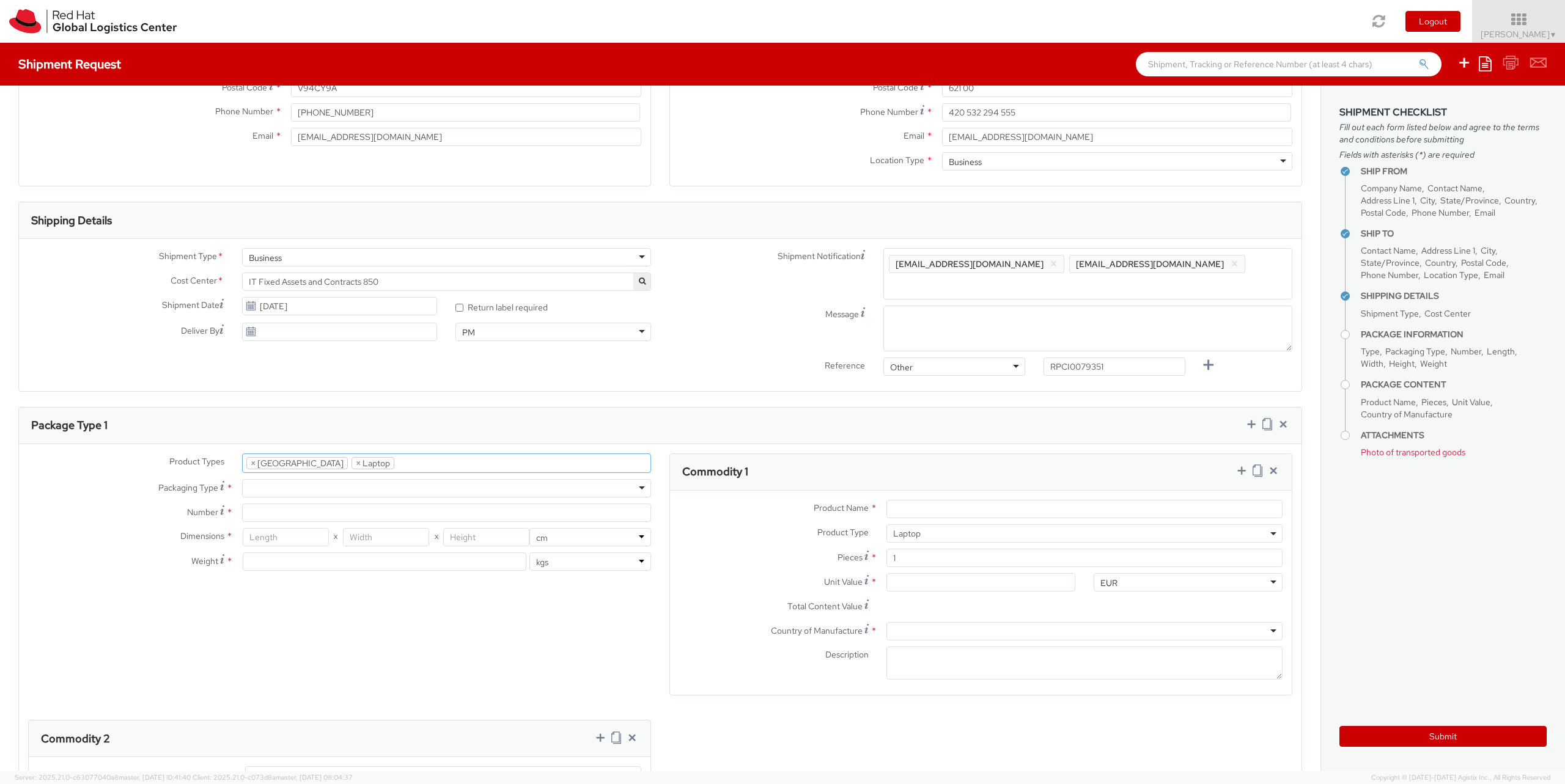
click at [396, 454] on ul "× Docking Station × Laptop" at bounding box center [446, 463] width 408 height 19
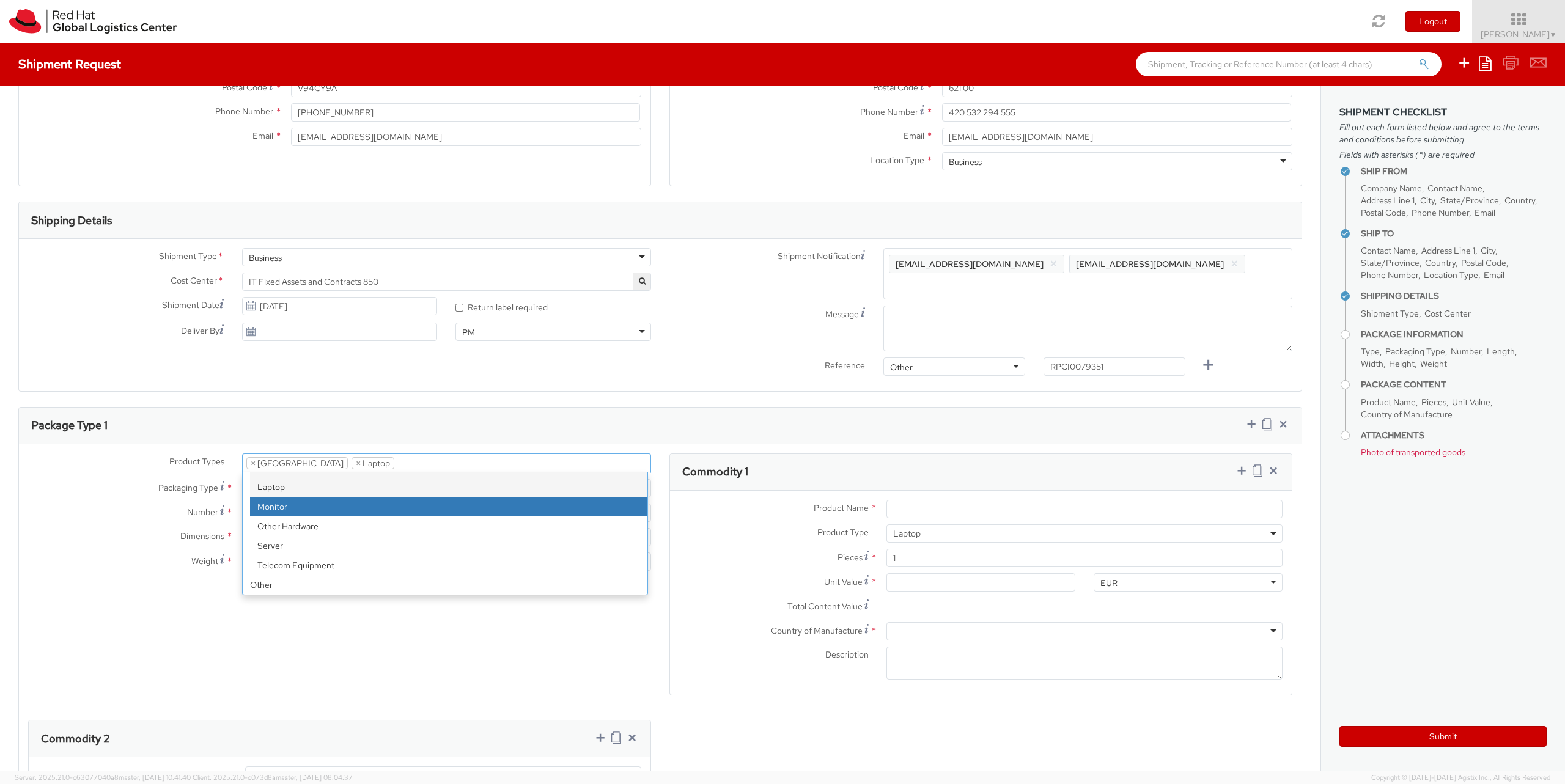
scroll to position [267, 0]
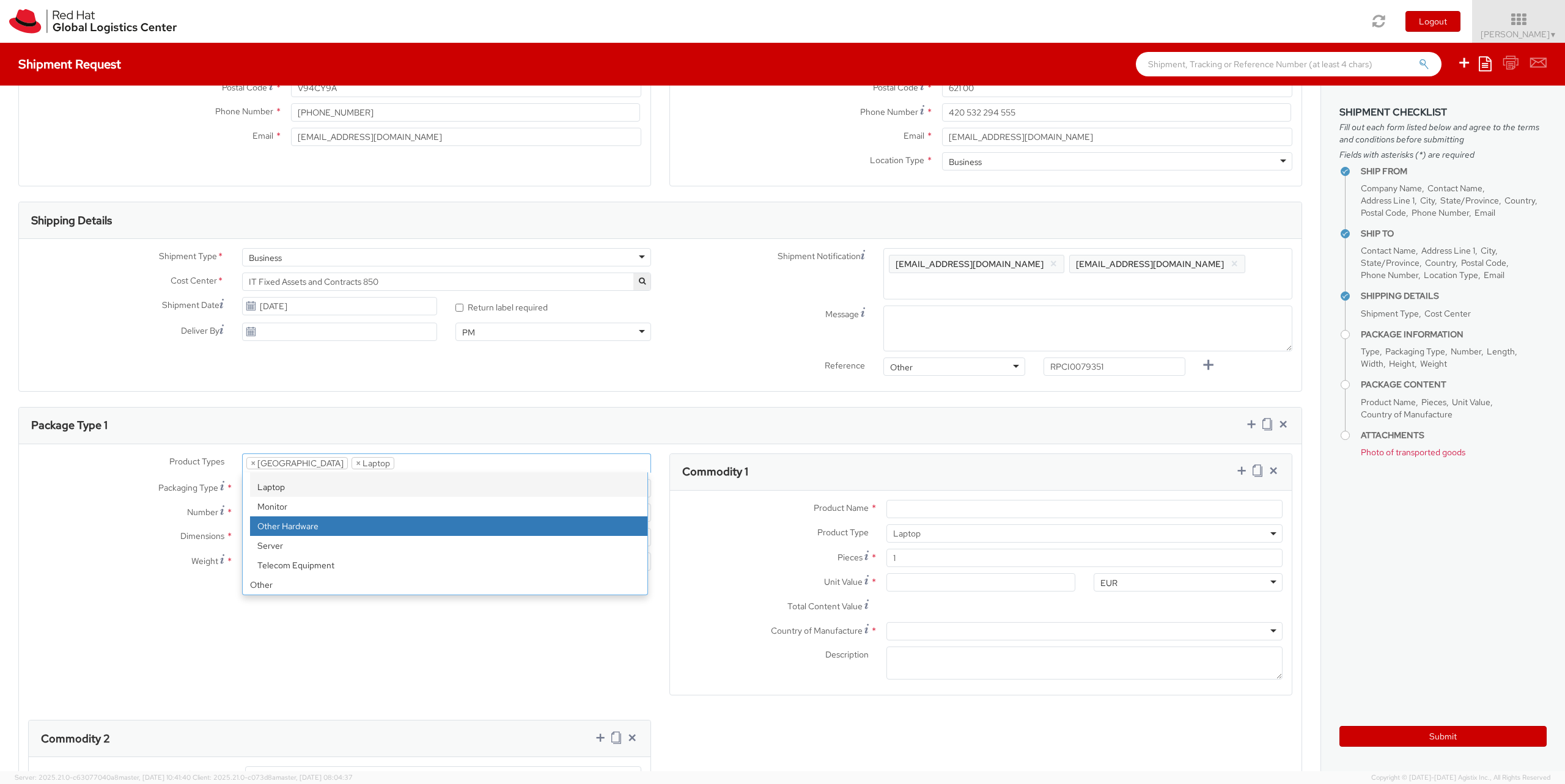
select select "HARD_OTHER"
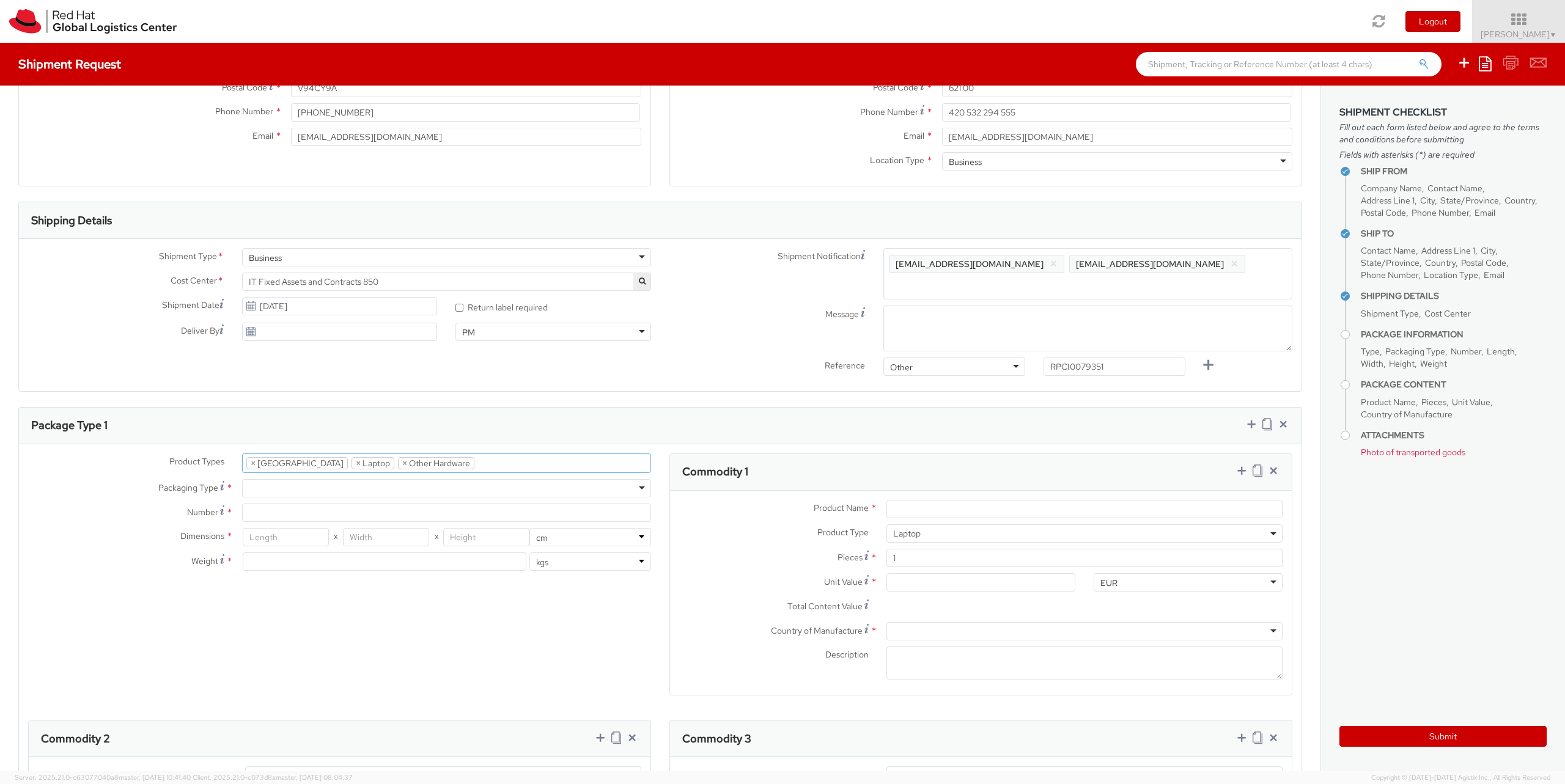
click at [378, 479] on div at bounding box center [446, 488] width 409 height 19
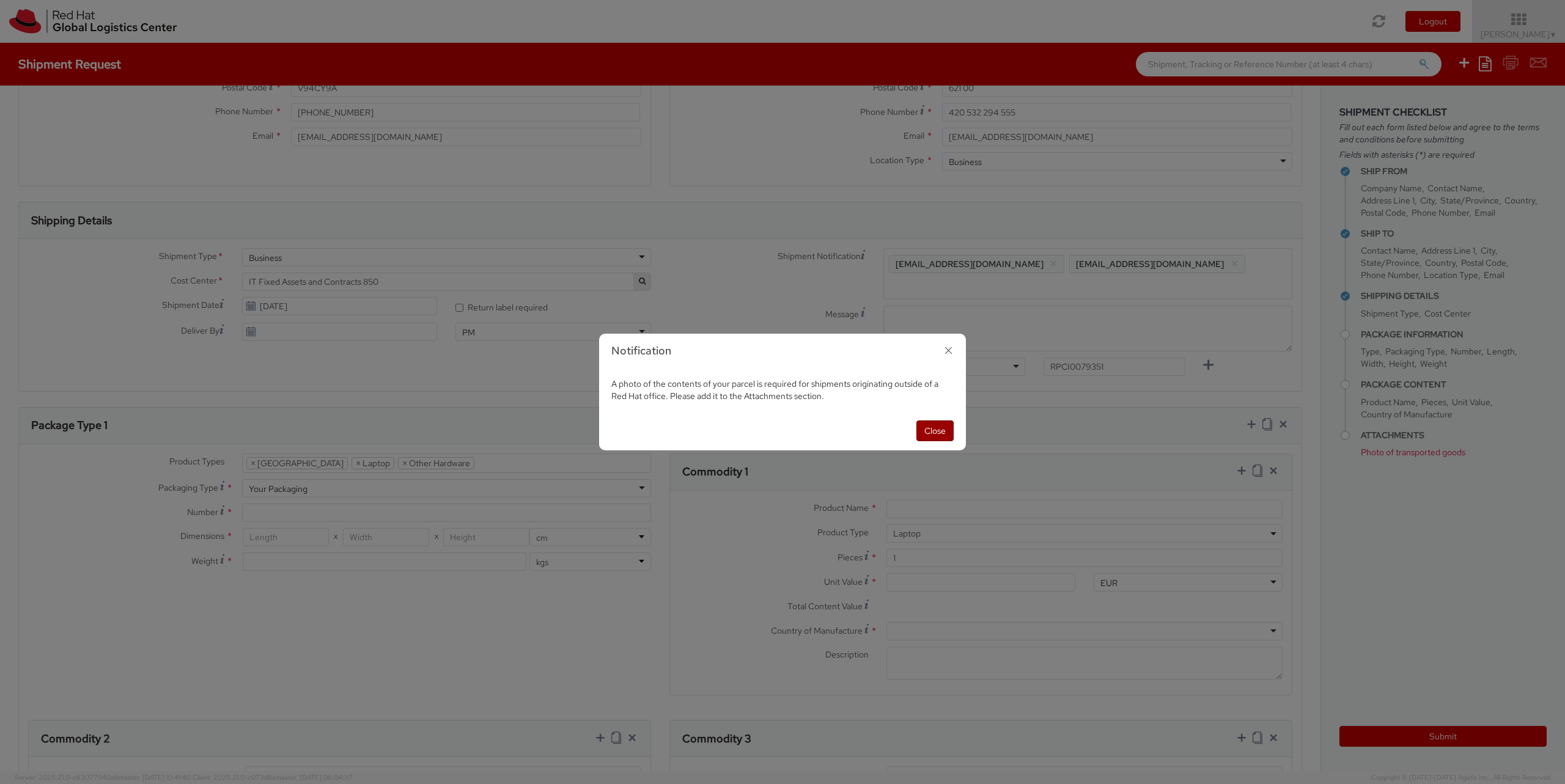
click at [933, 428] on button "Close" at bounding box center [935, 430] width 37 height 21
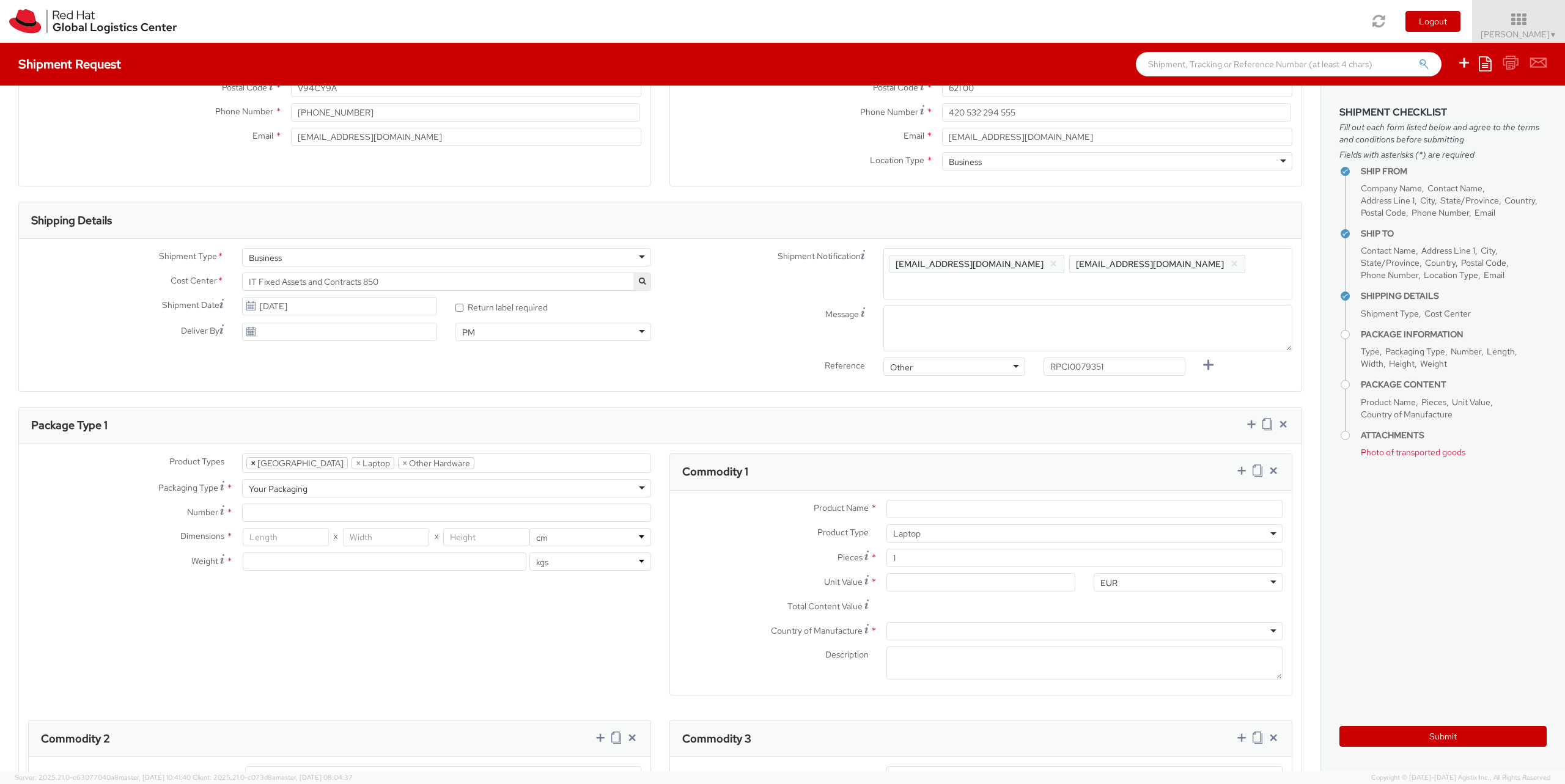
click at [251, 457] on span "×" at bounding box center [252, 463] width 5 height 11
select select "LAPTOP"
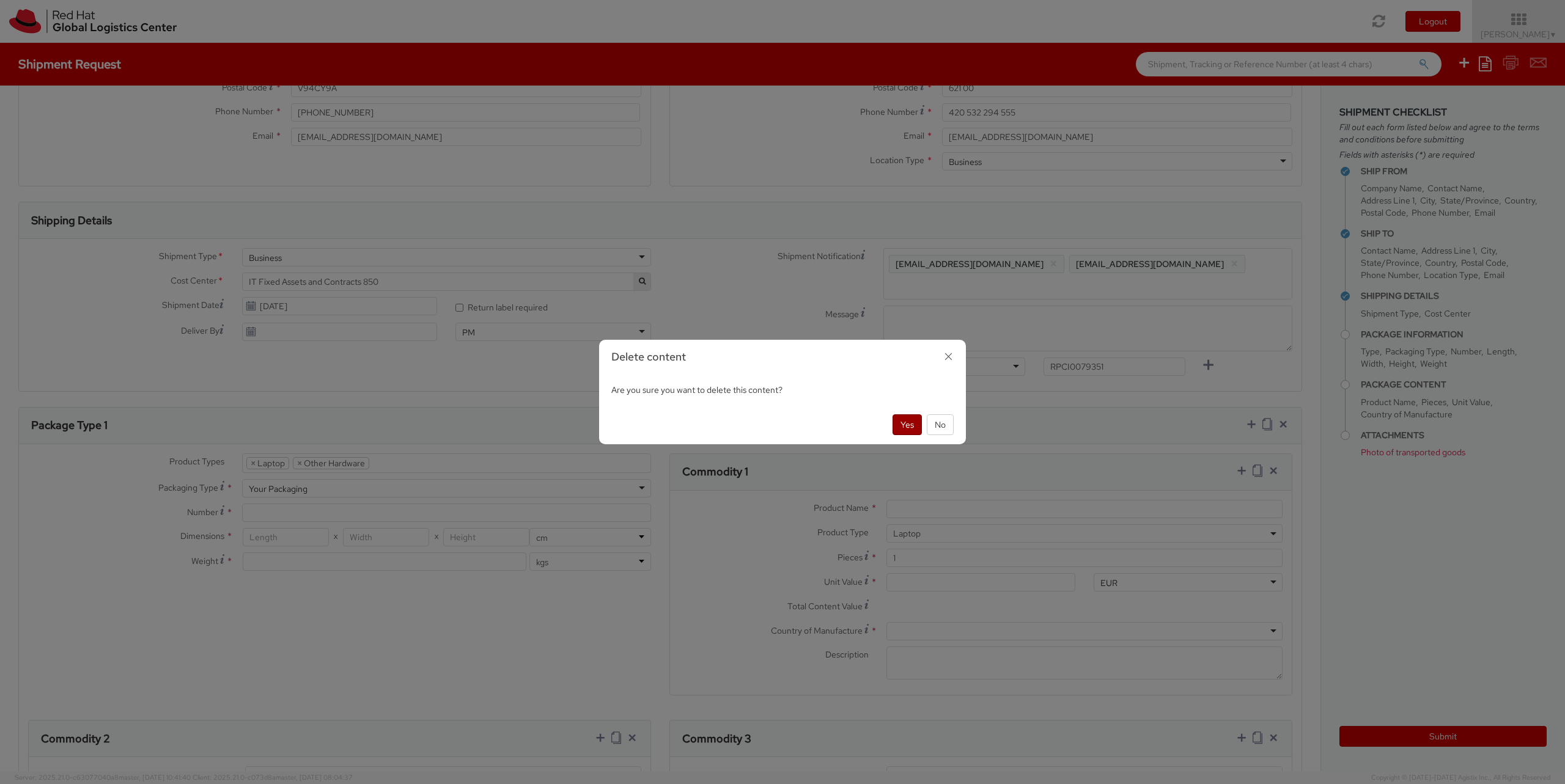
click at [914, 424] on button "Yes" at bounding box center [907, 425] width 29 height 21
select select "HARD_OTHER"
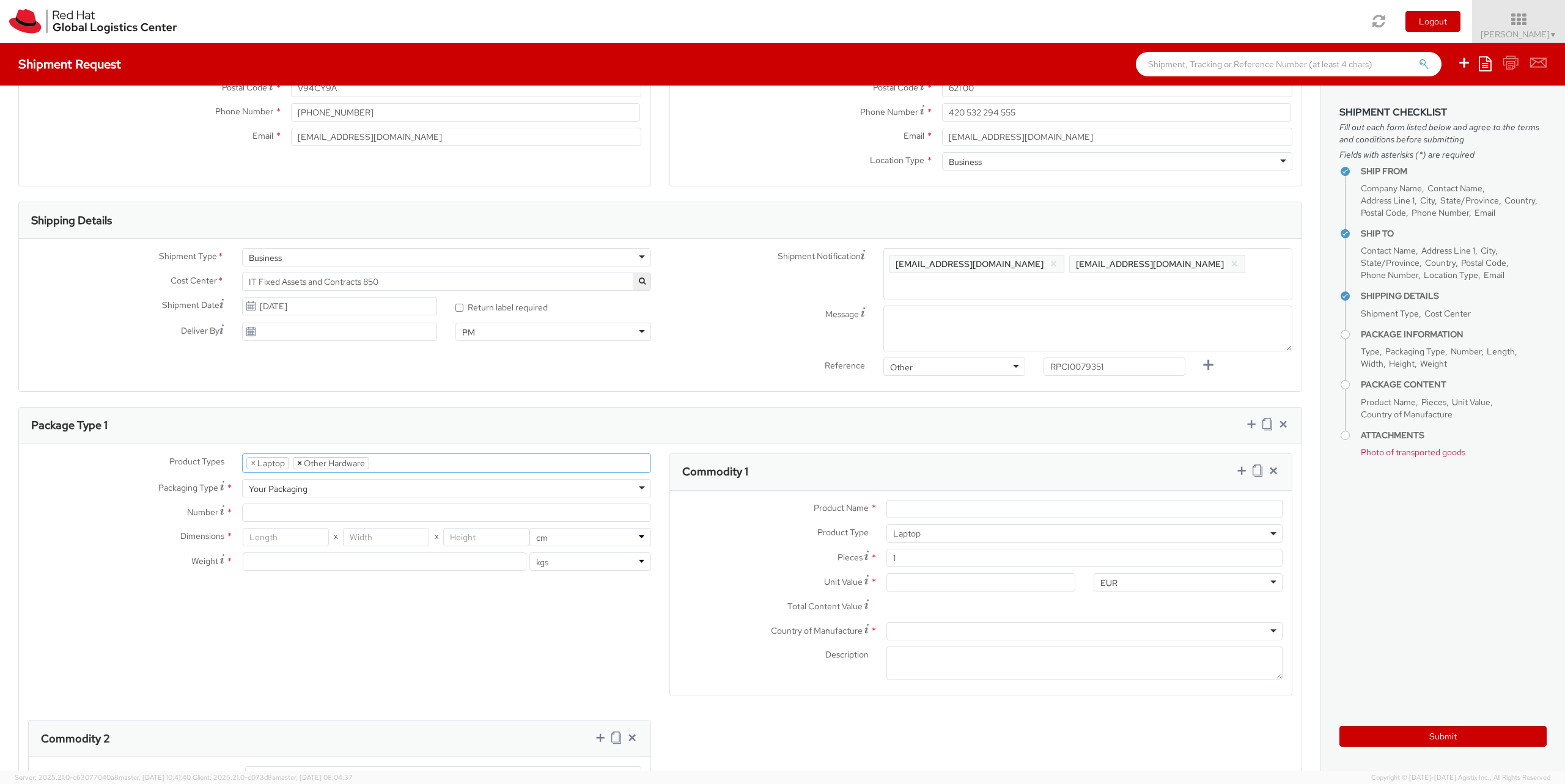
click at [299, 457] on span "×" at bounding box center [299, 463] width 5 height 11
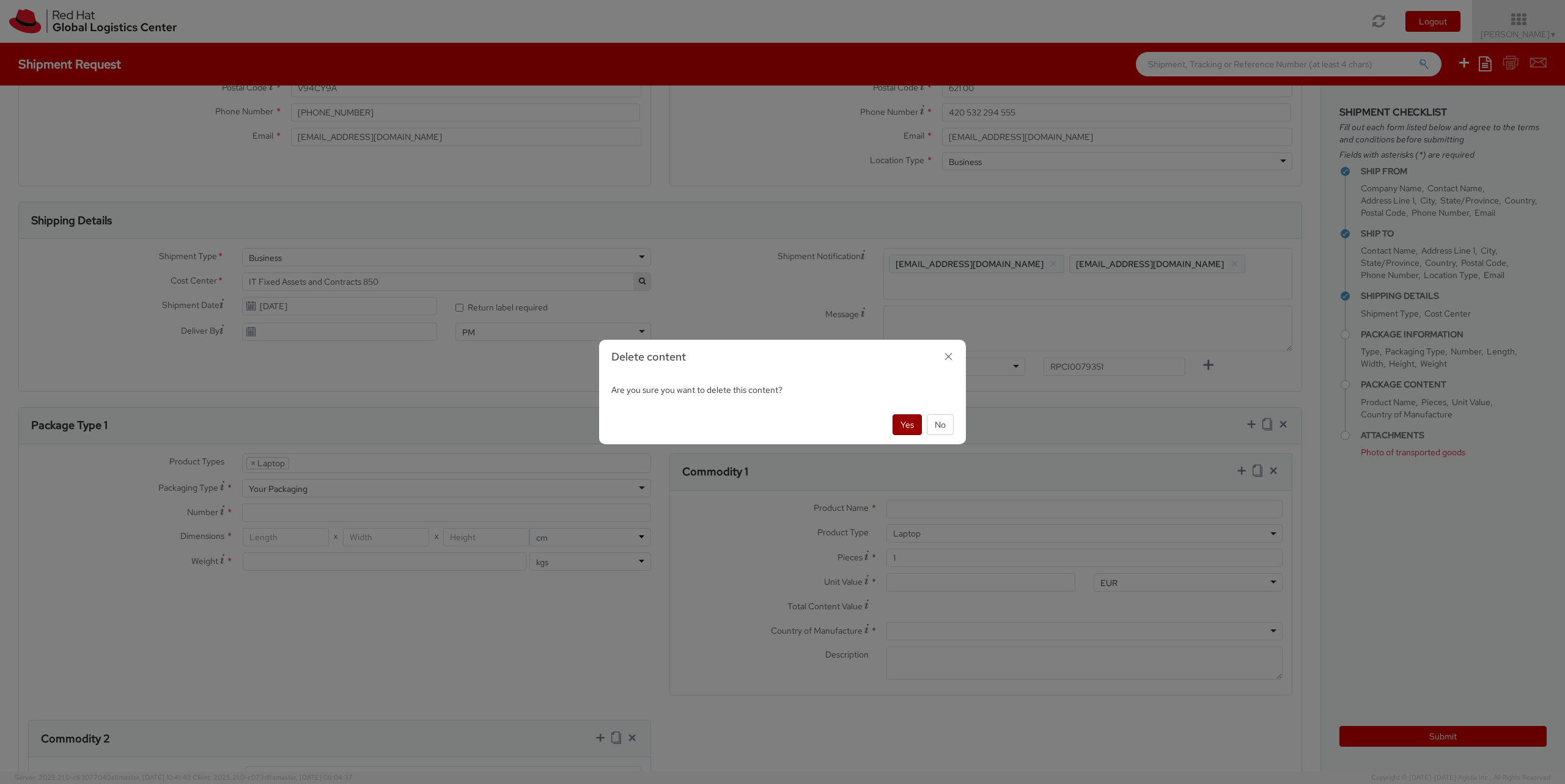
click at [908, 416] on button "Yes" at bounding box center [907, 425] width 29 height 21
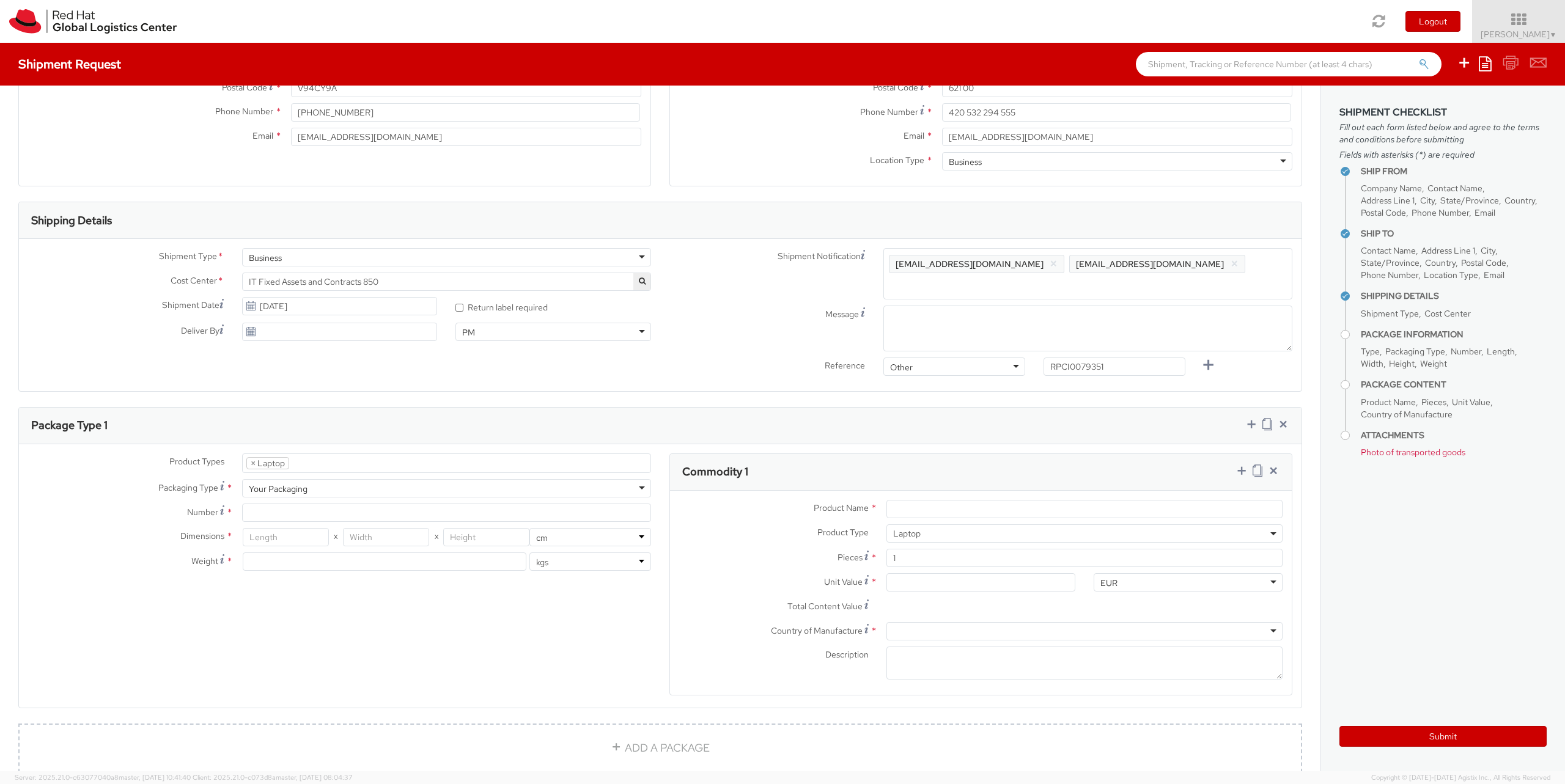
click at [307, 454] on ul "× Laptop" at bounding box center [446, 463] width 408 height 19
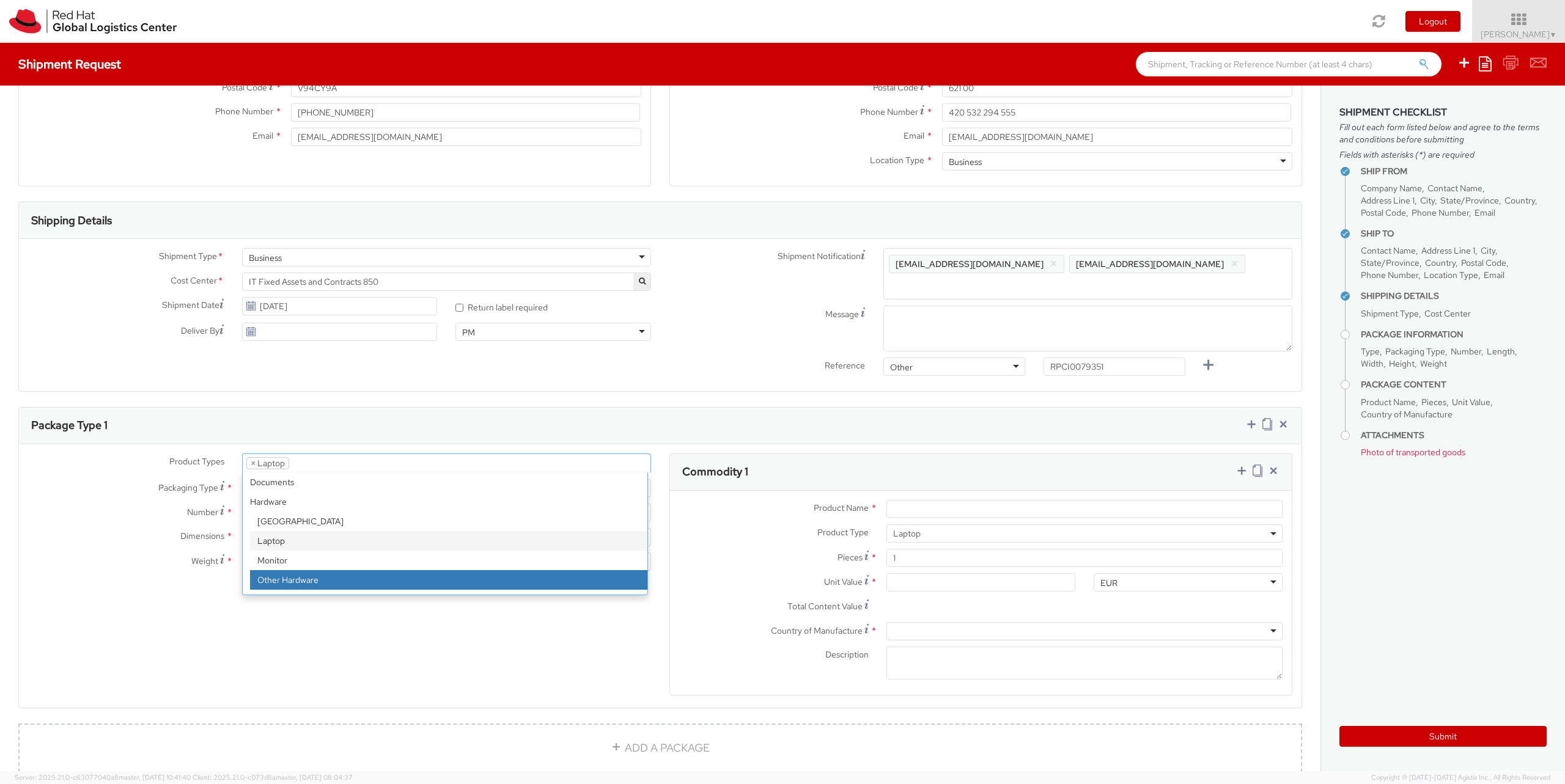
select select "HARD_OTHER"
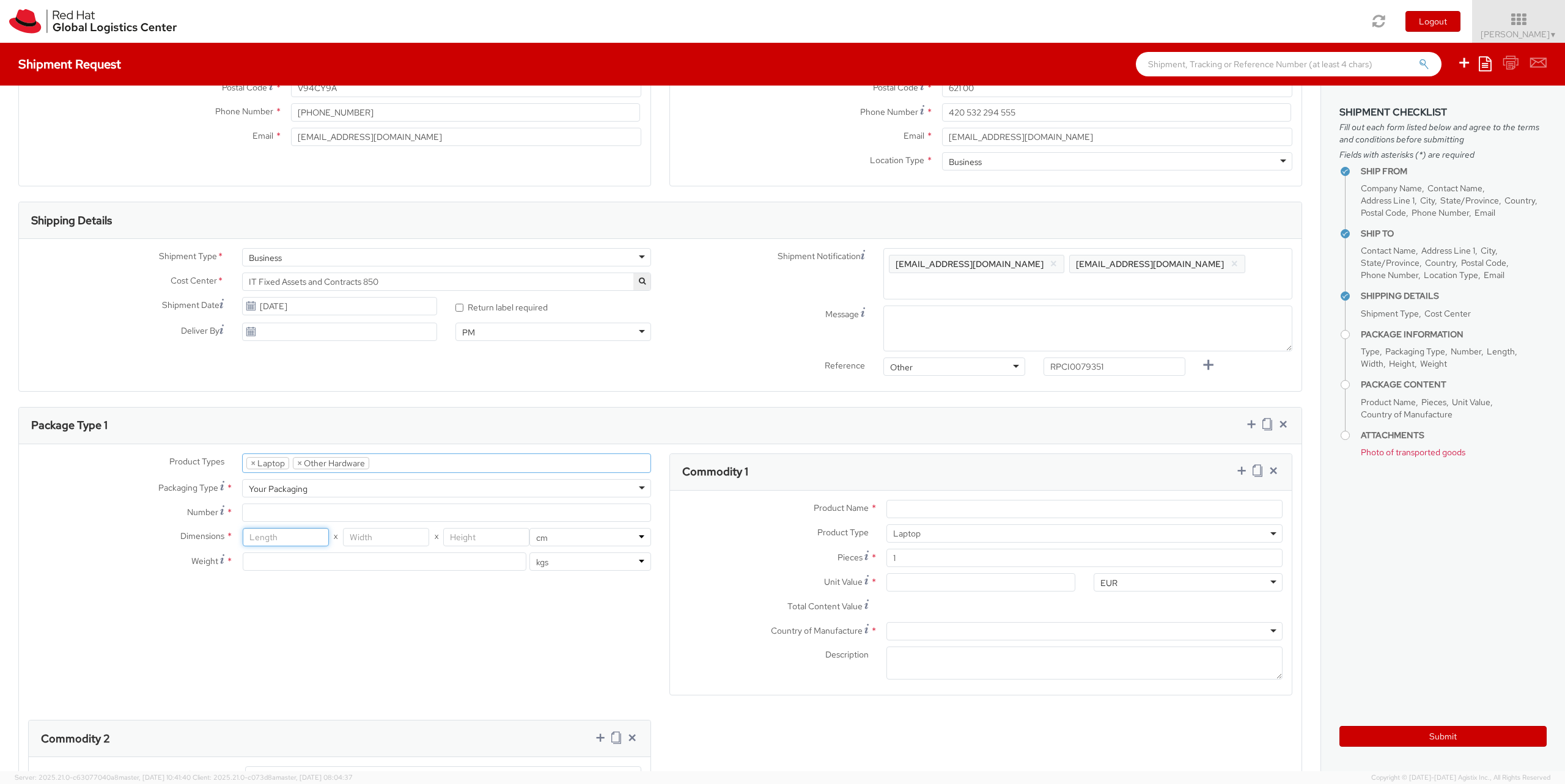
click at [303, 528] on input "number" at bounding box center [286, 538] width 86 height 19
click at [304, 503] on input "Number *" at bounding box center [446, 512] width 409 height 19
type input "1"
click at [274, 528] on input "number" at bounding box center [286, 538] width 86 height 19
type input "52"
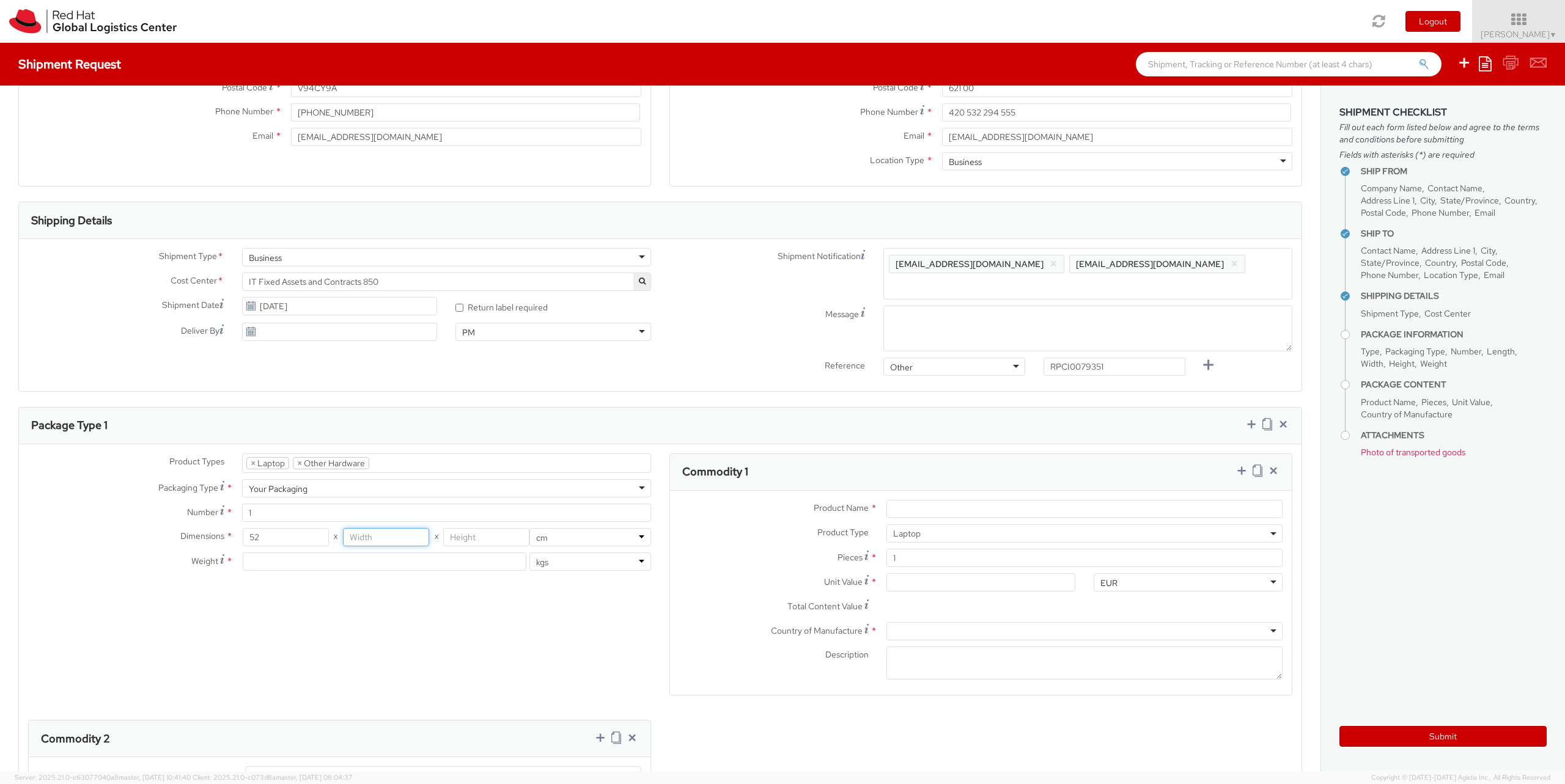
type input "5"
type input "33"
type input "8"
click at [289, 553] on input "number" at bounding box center [385, 562] width 284 height 19
type input "5"
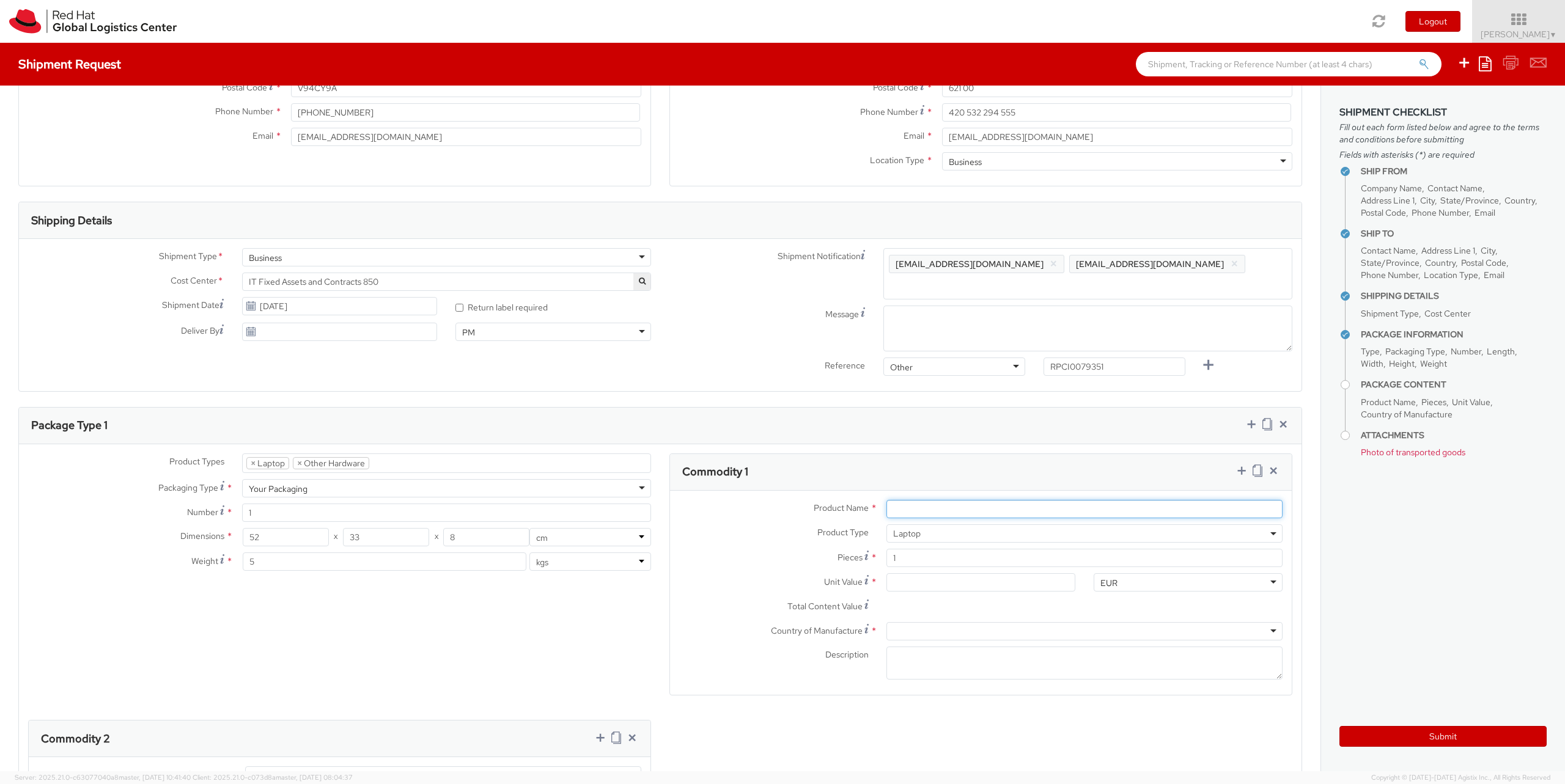
click at [903, 499] on input "Product Name *" at bounding box center [1084, 509] width 396 height 19
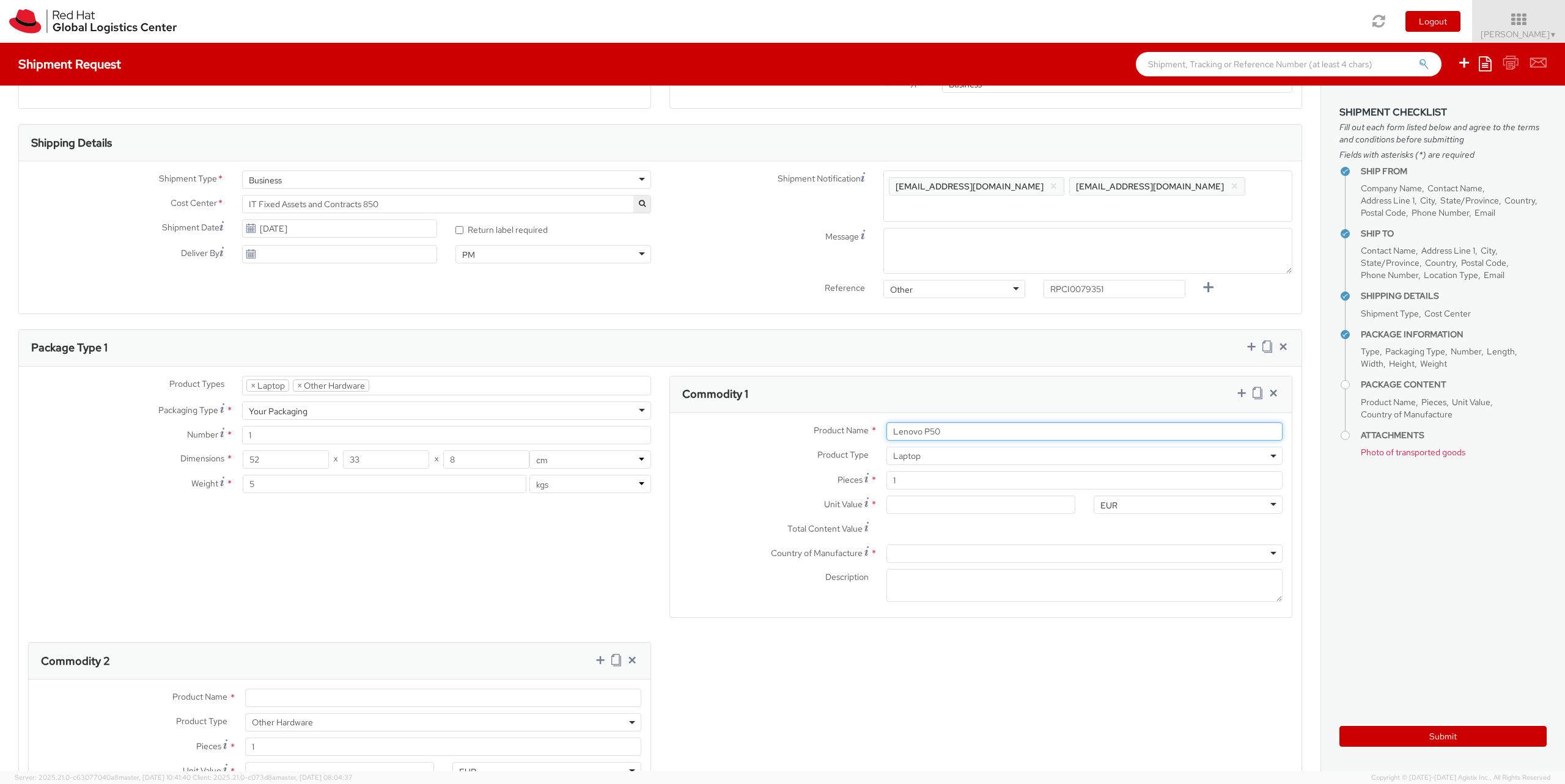
scroll to position [413, 0]
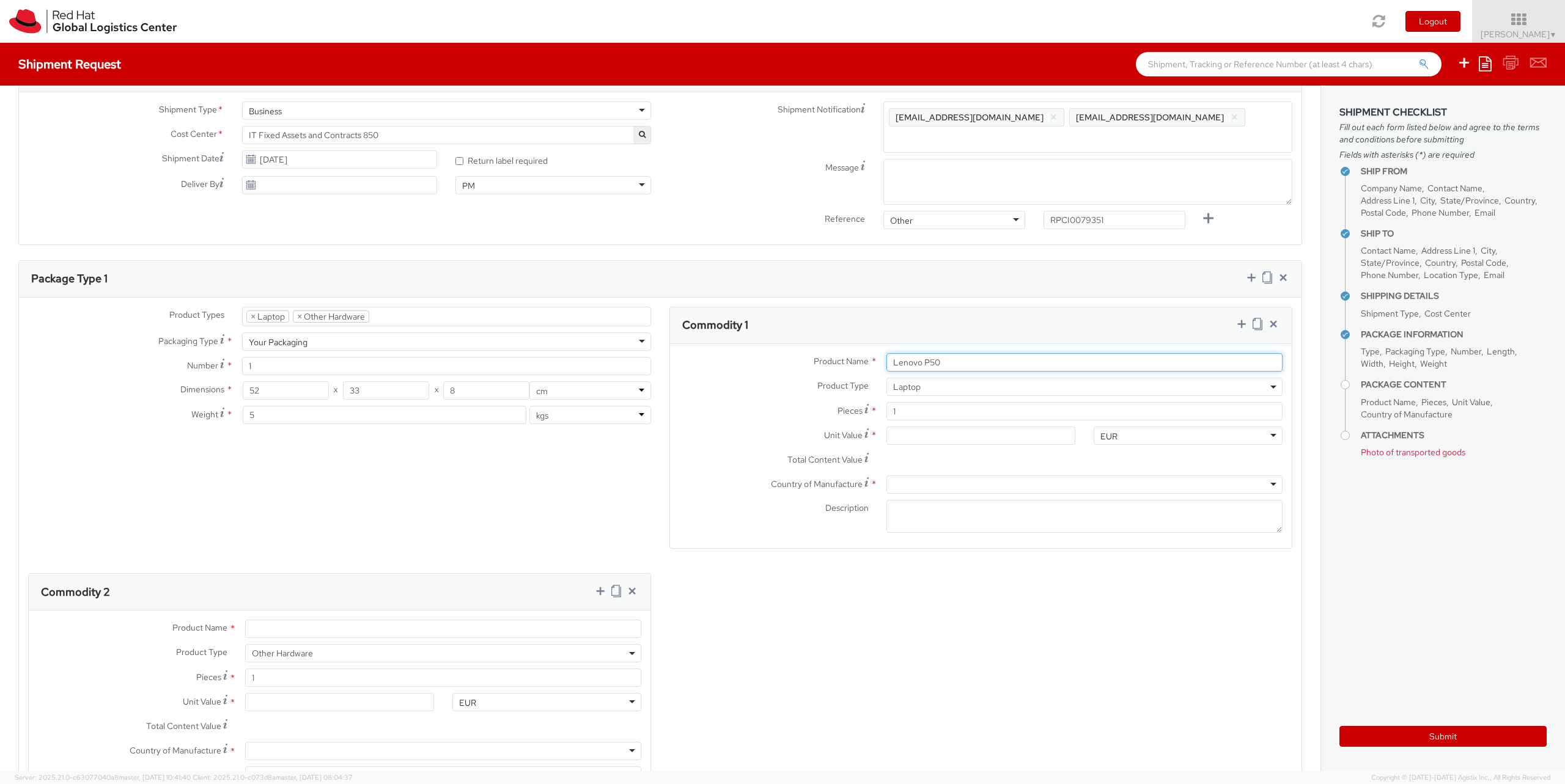
type input "Lenovo P50"
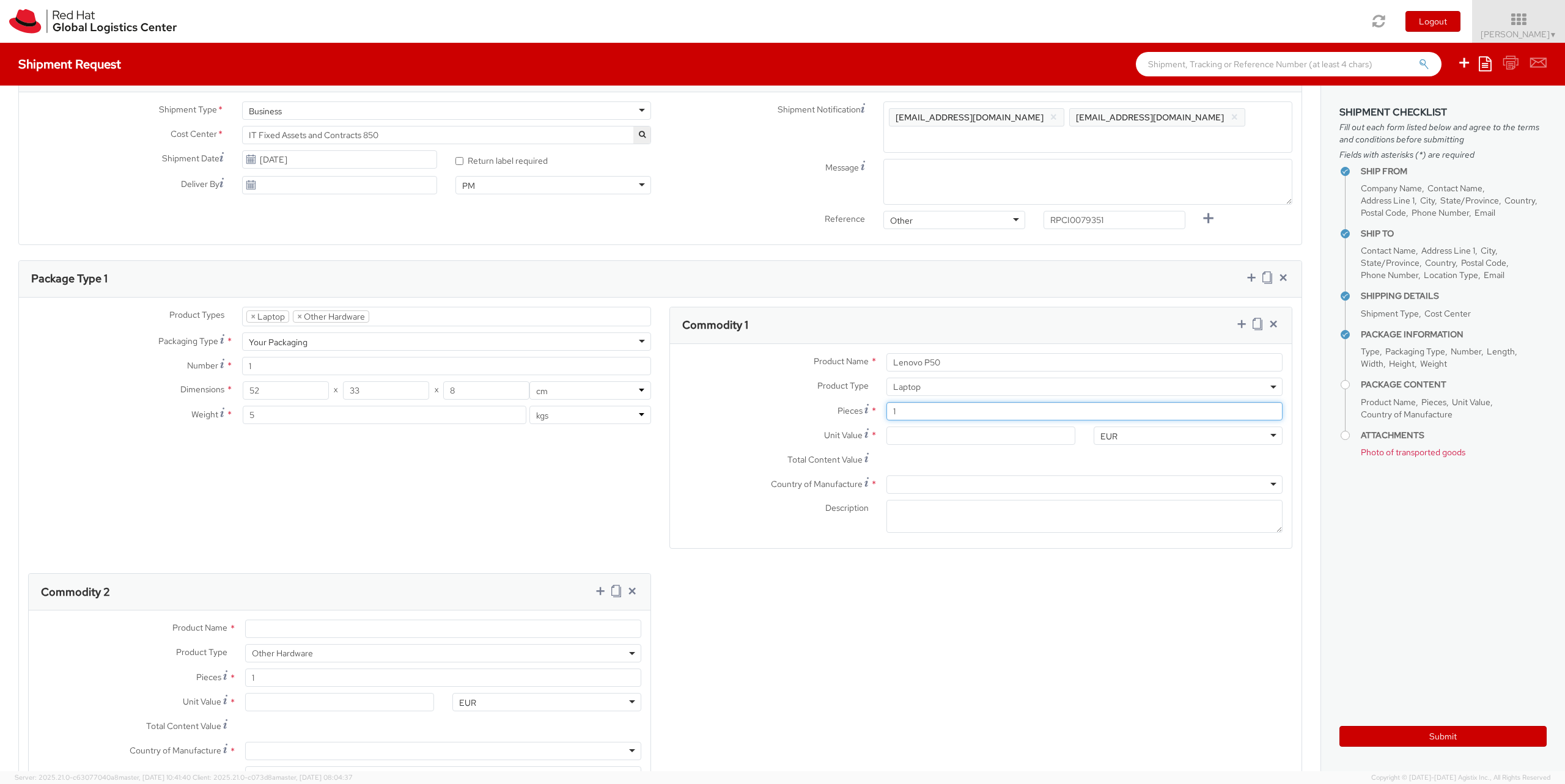
click at [901, 402] on input "1" at bounding box center [1084, 412] width 396 height 19
click at [895, 427] on input "Unit Value *" at bounding box center [980, 436] width 189 height 19
type input "5.00"
type input "50.00"
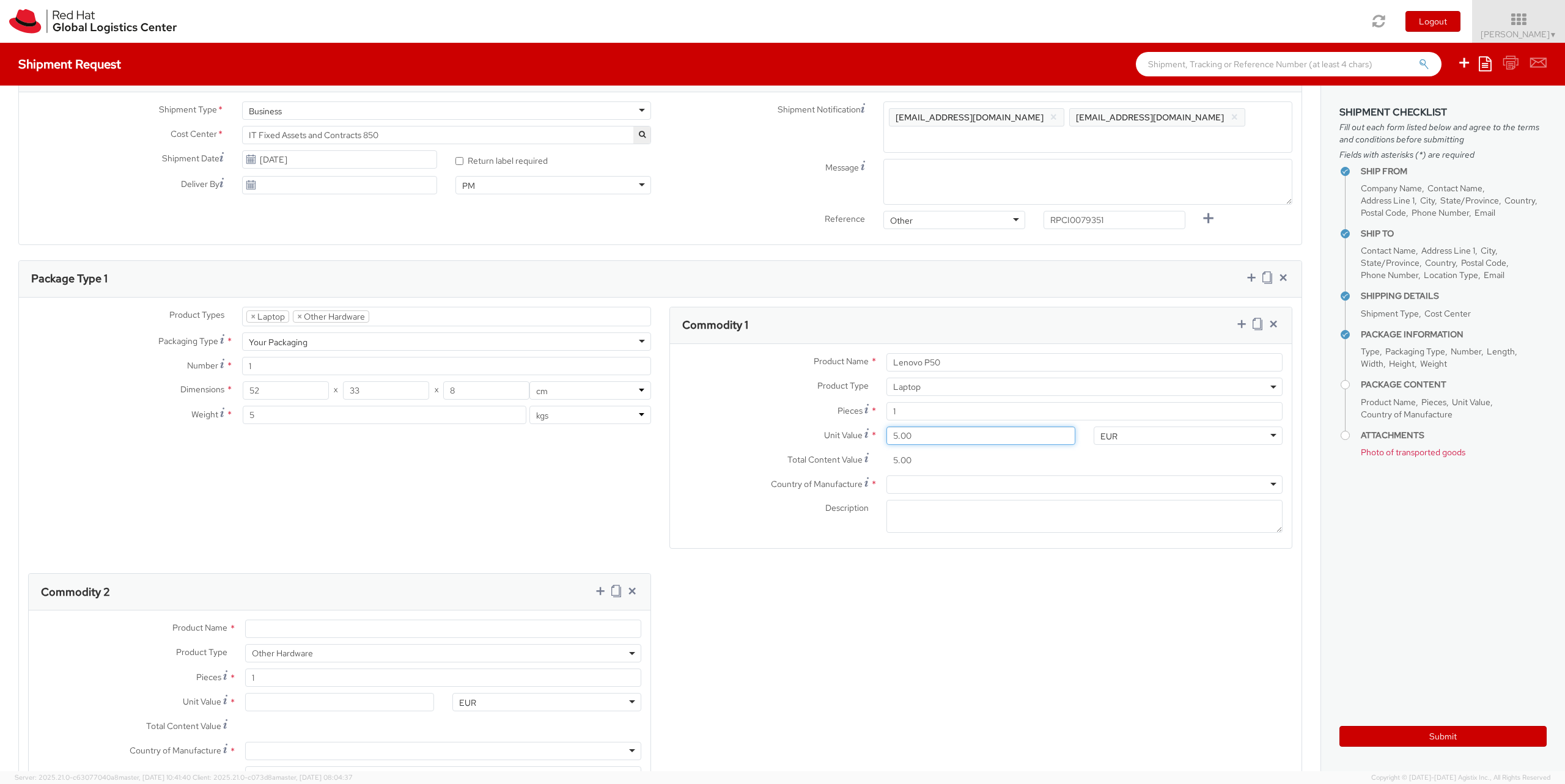
type input "50.00"
type input "500.00"
click at [911, 475] on div at bounding box center [1084, 484] width 396 height 19
type input "ch"
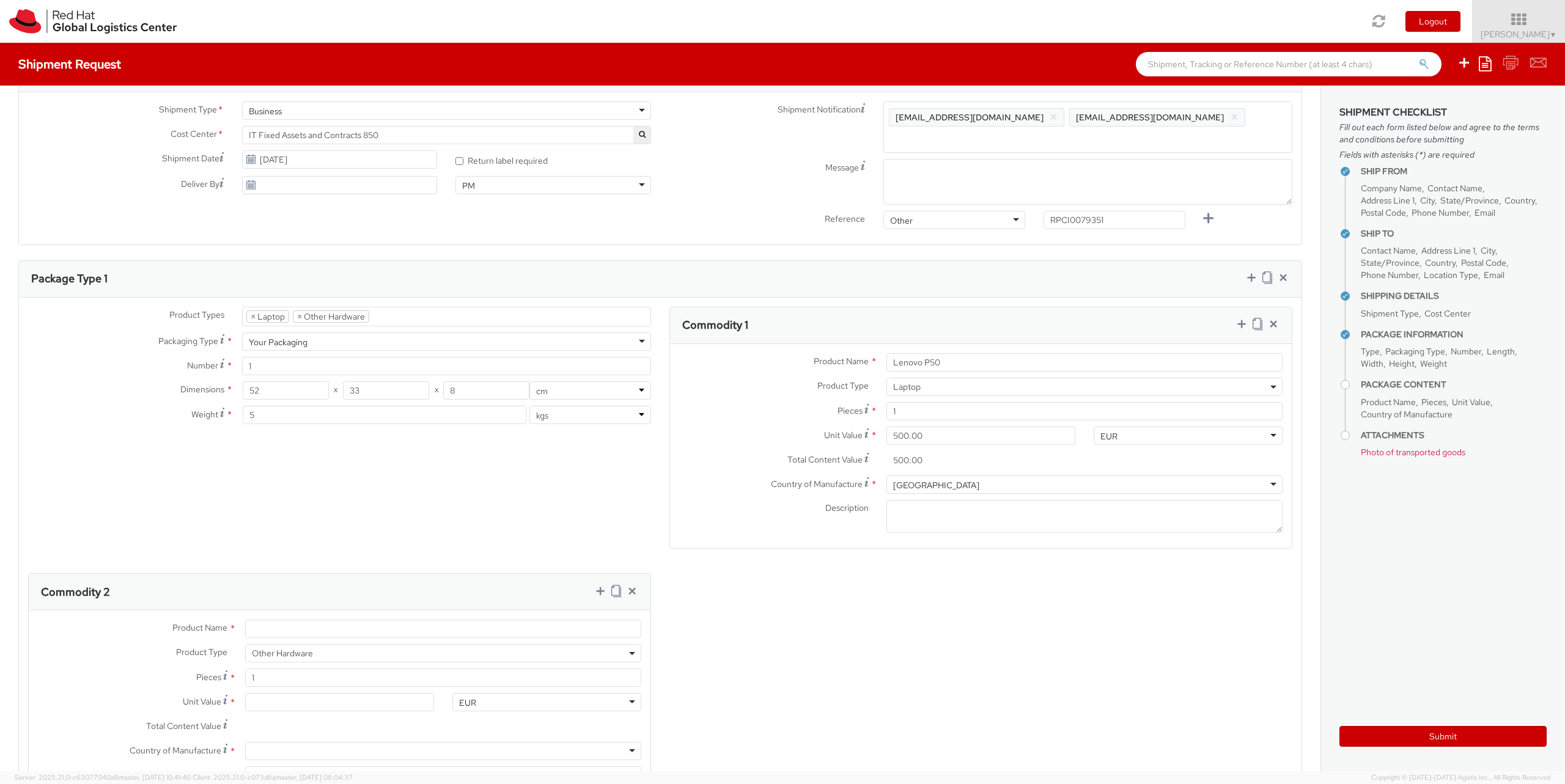
scroll to position [0, 0]
click at [327, 620] on input "Product Name *" at bounding box center [443, 629] width 396 height 19
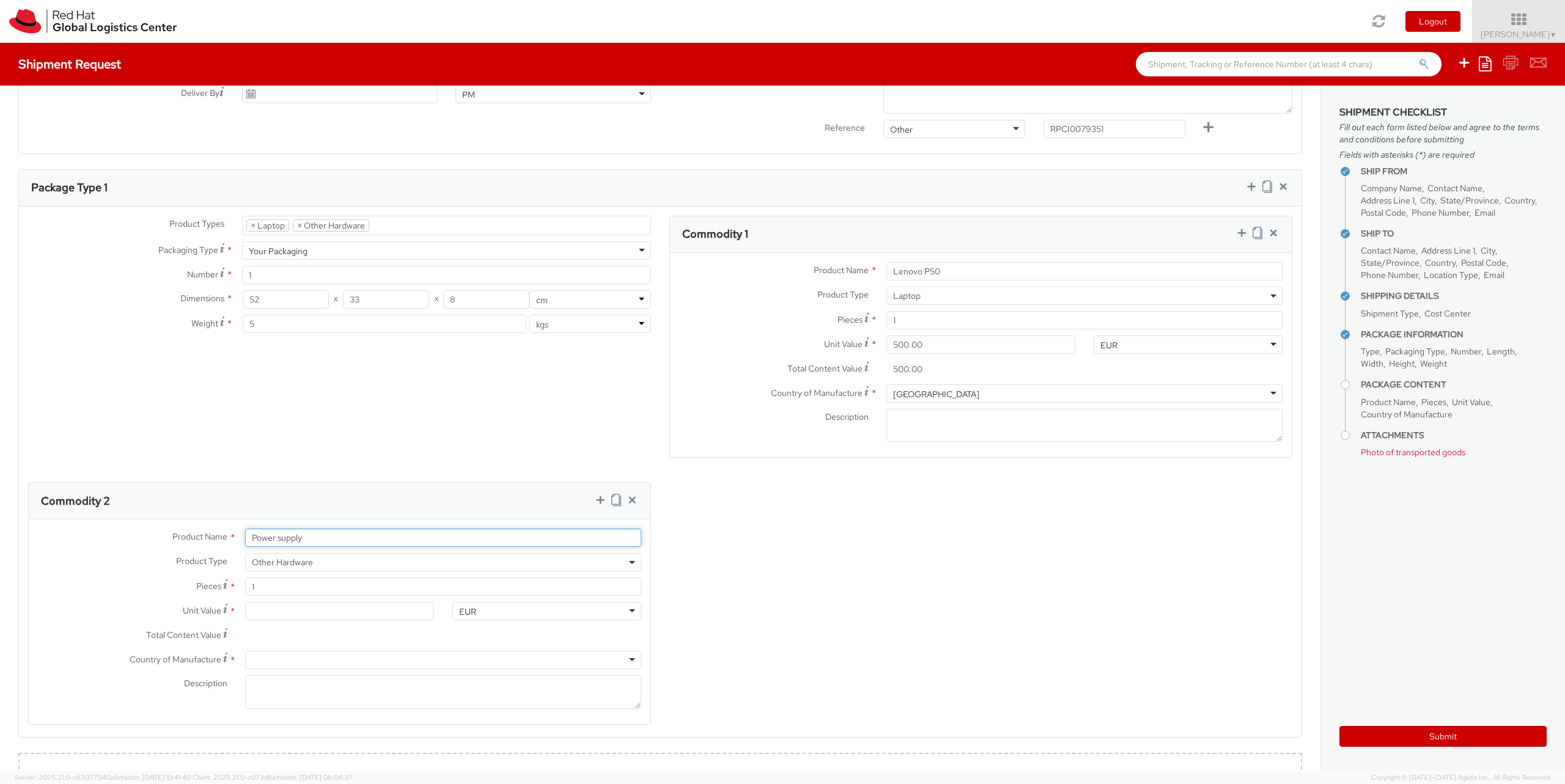
scroll to position [560, 0]
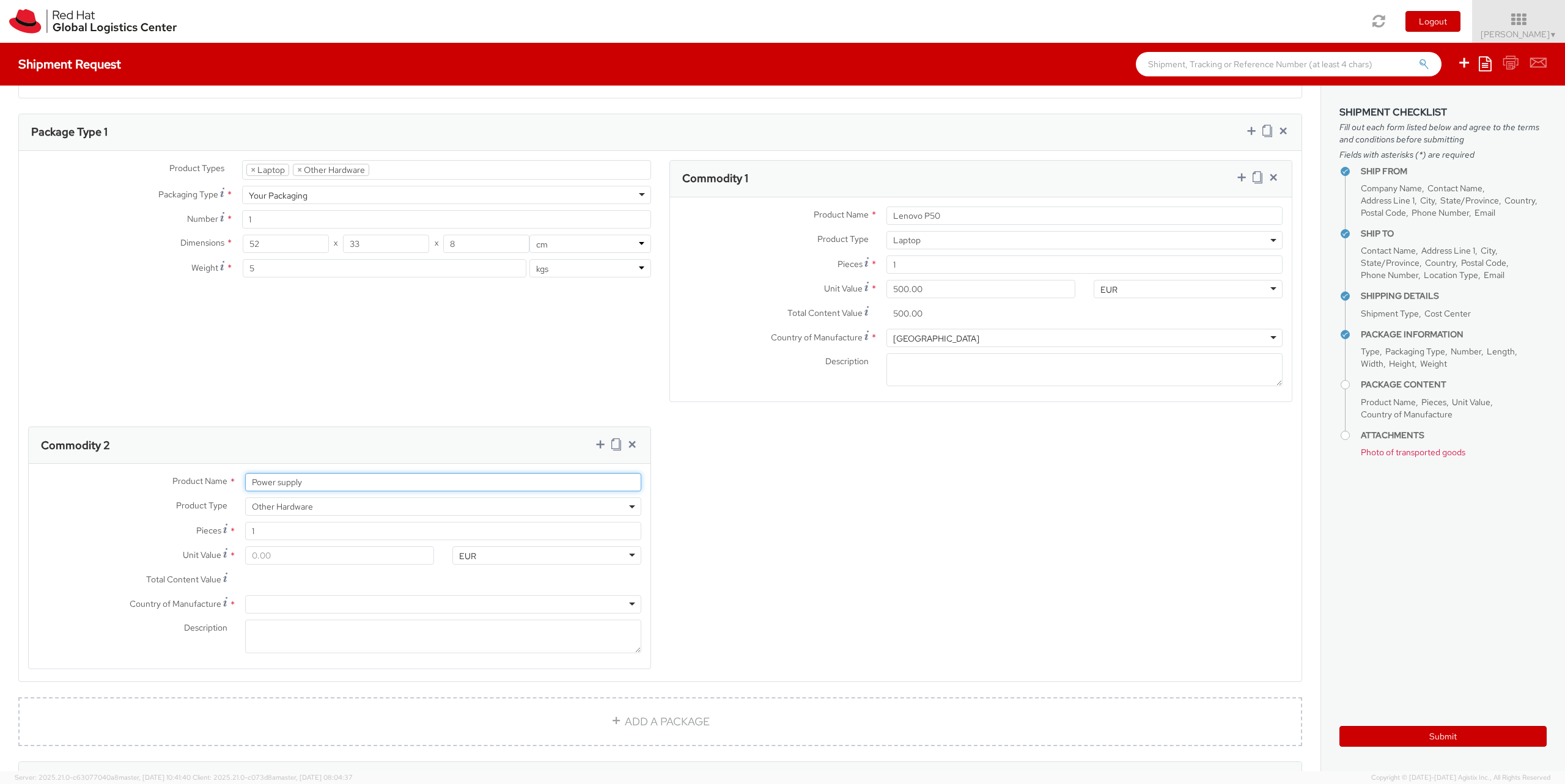
type input "Power supply"
click at [317, 546] on input "Unit Value *" at bounding box center [339, 555] width 189 height 19
type input "5.00"
type input "50.00"
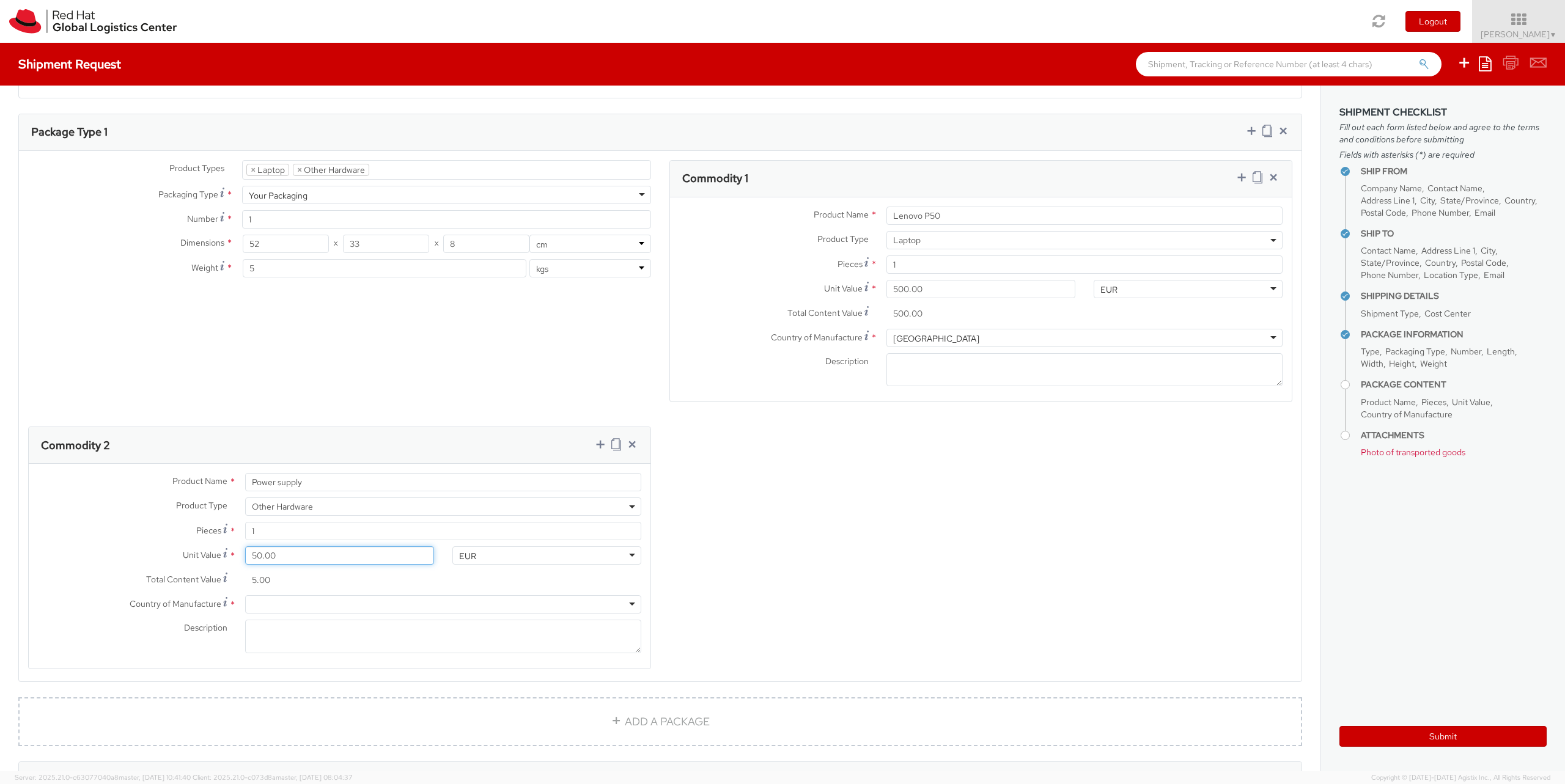
type input "50.00"
click at [280, 595] on div at bounding box center [443, 605] width 396 height 19
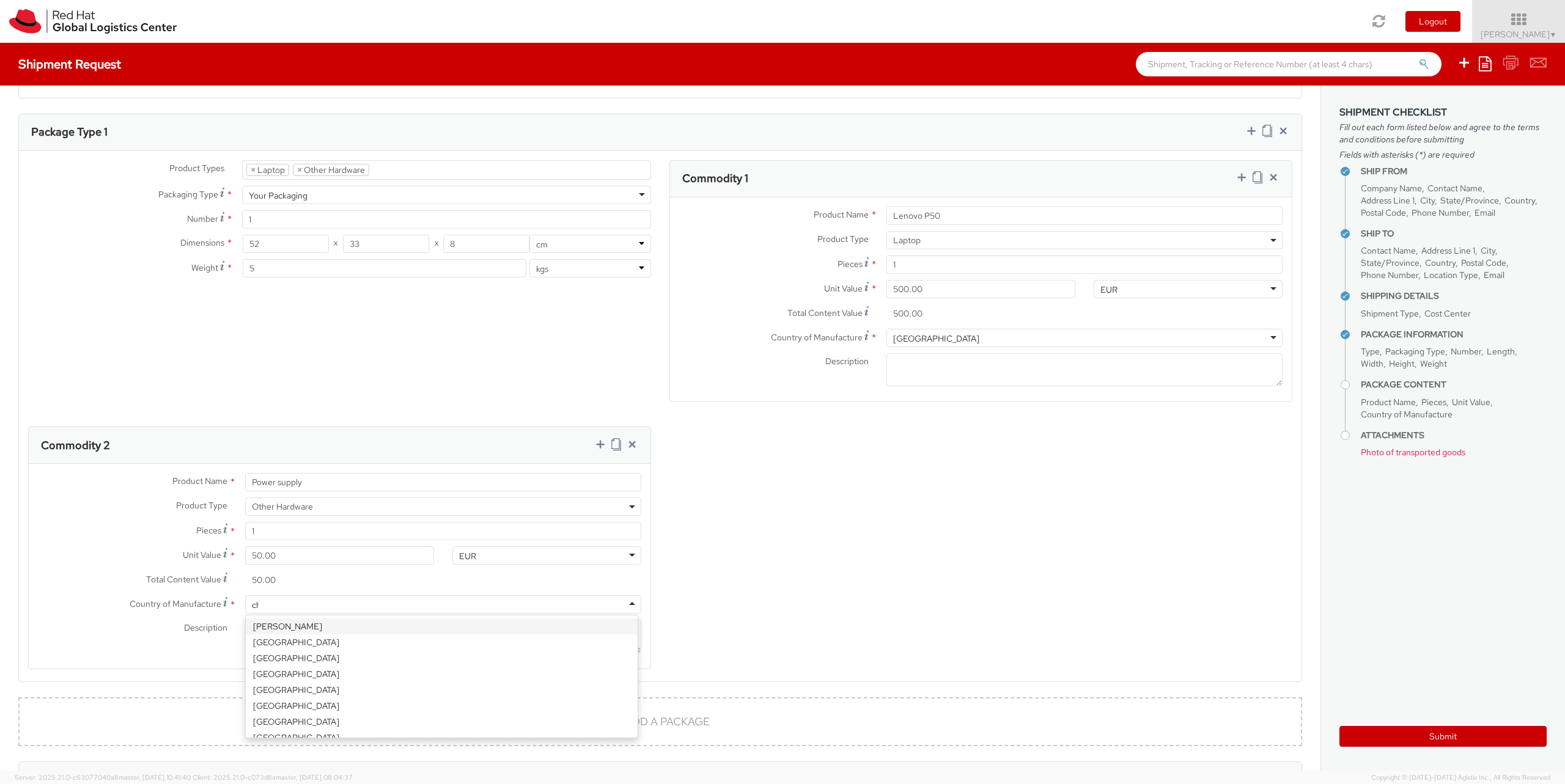
type input "chi"
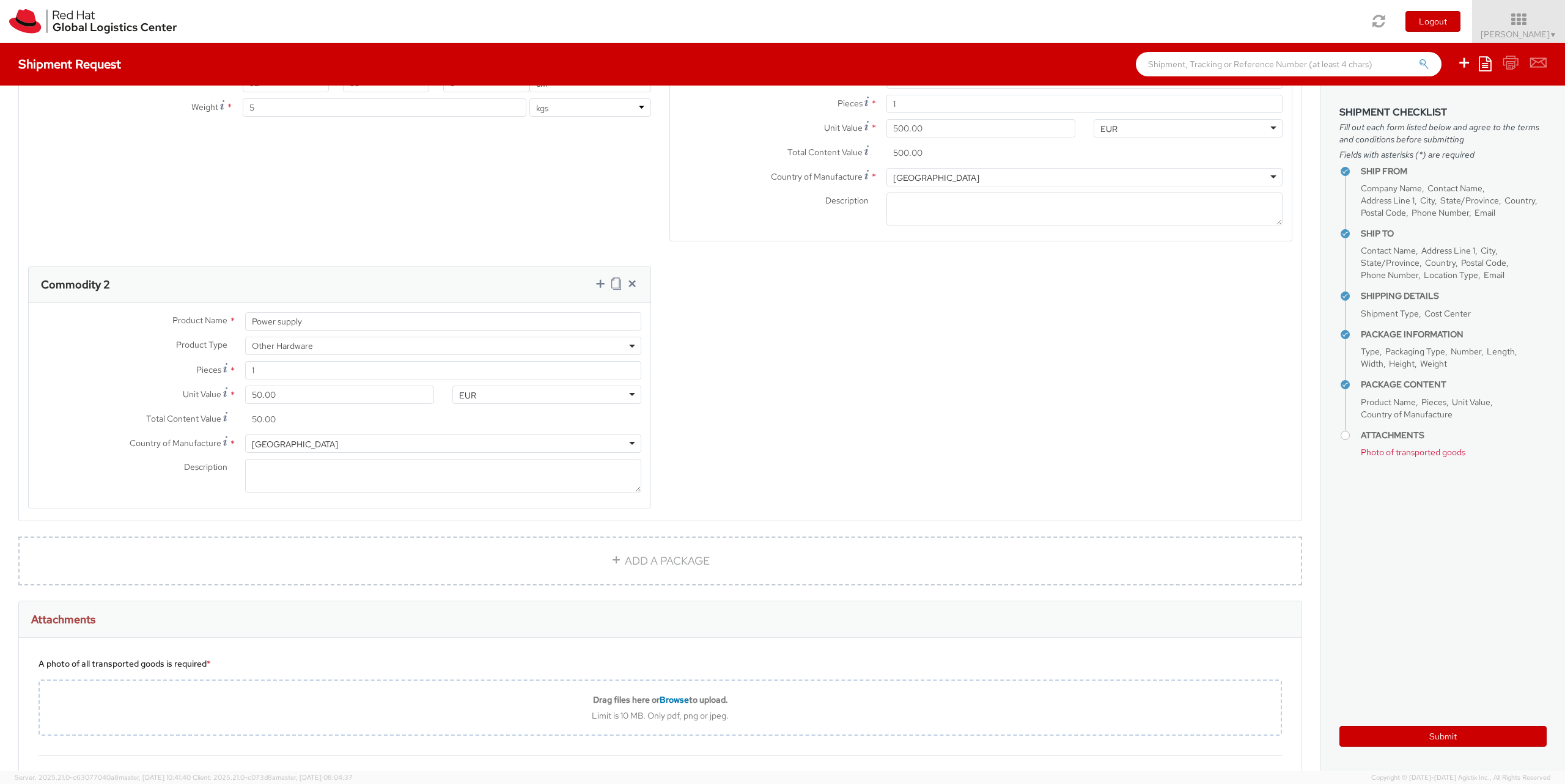
scroll to position [872, 0]
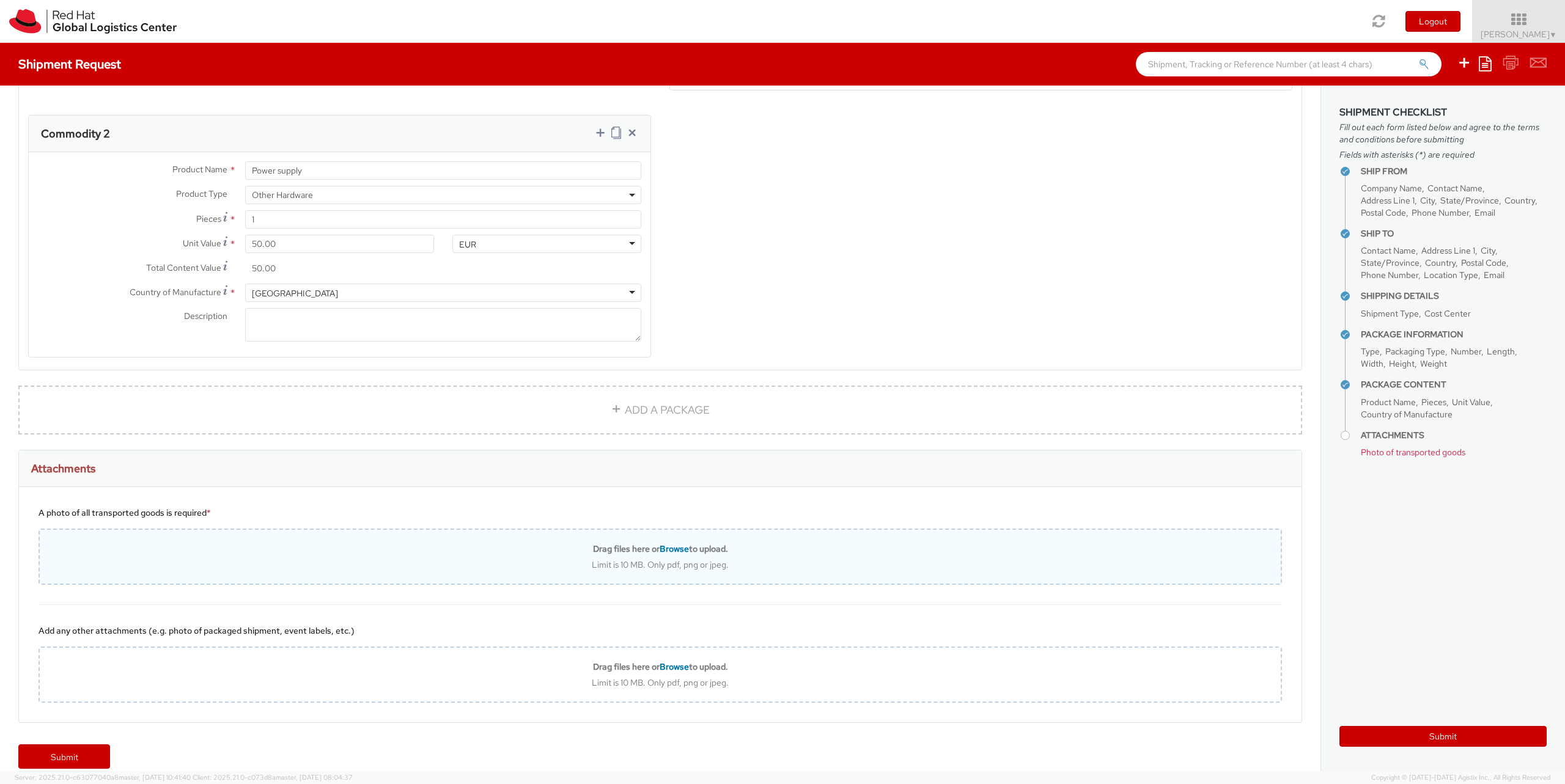
click at [402, 559] on div "Limit is 10 MB. Only pdf, png or jpeg." at bounding box center [660, 565] width 1241 height 11
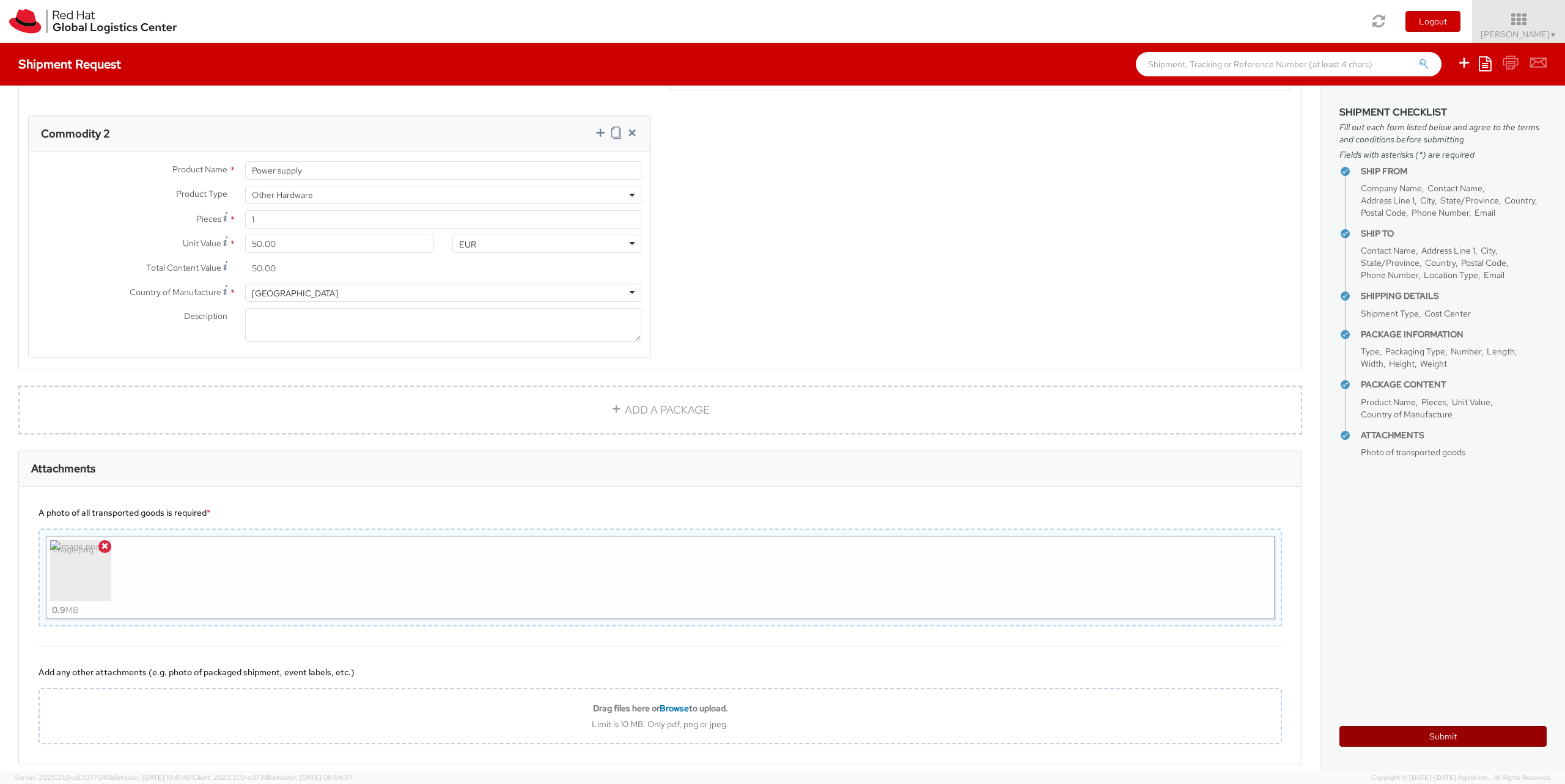
click at [1438, 734] on button "Submit" at bounding box center [1443, 736] width 207 height 21
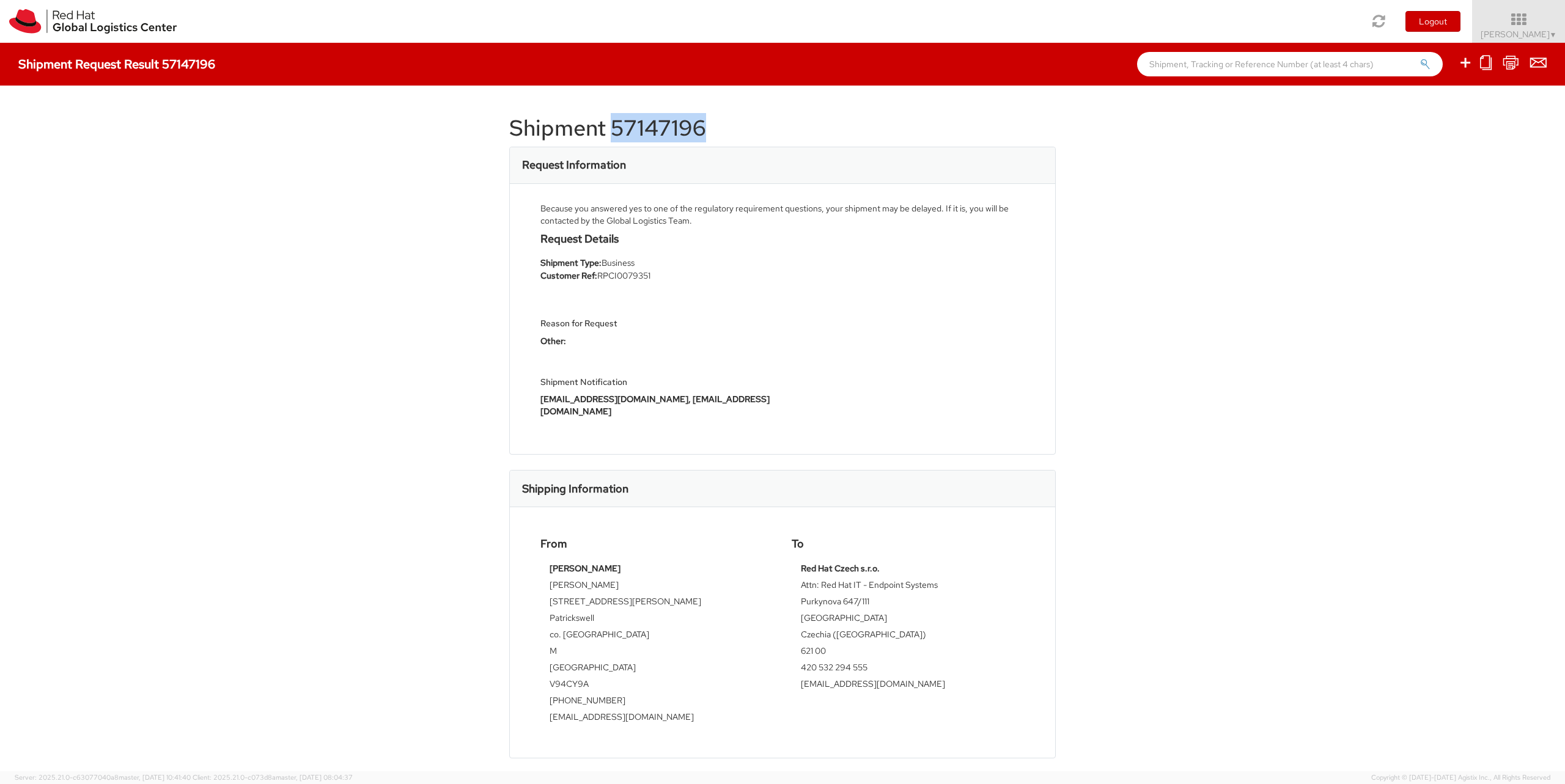
drag, startPoint x: 705, startPoint y: 124, endPoint x: 610, endPoint y: 129, distance: 95.1
click at [610, 129] on h1 "Shipment 57147196" at bounding box center [782, 128] width 546 height 24
copy h1 "57147196"
